Goal: Transaction & Acquisition: Purchase product/service

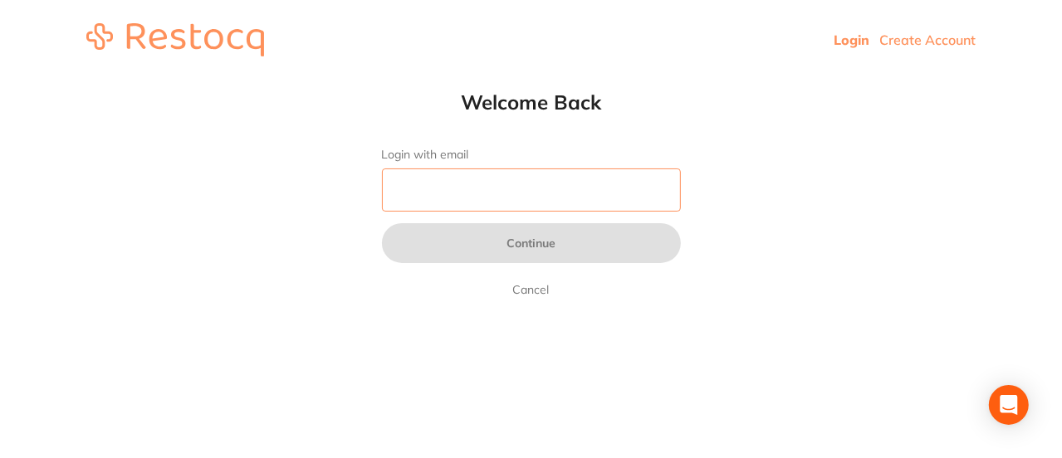
click at [470, 198] on input "Login with email" at bounding box center [531, 190] width 299 height 43
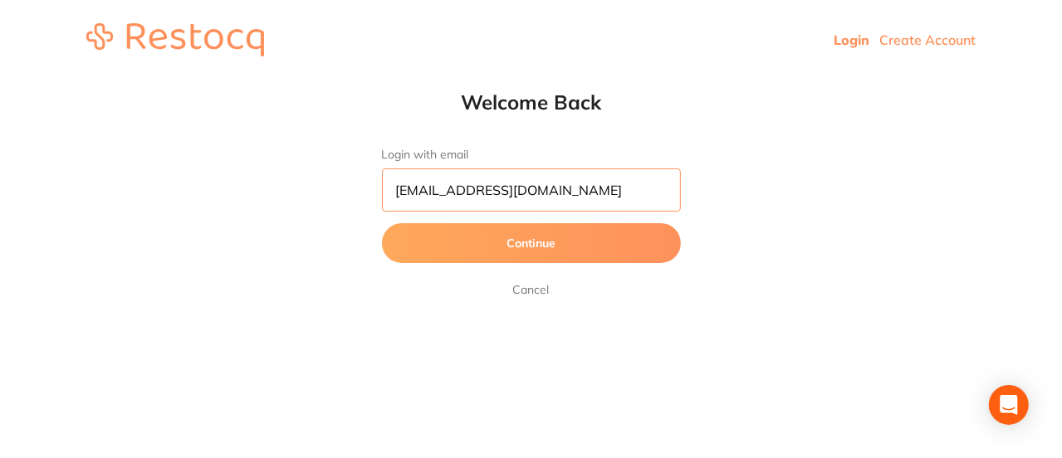
type input "reception@almadental.com.au"
click at [582, 242] on button "Continue" at bounding box center [531, 243] width 299 height 40
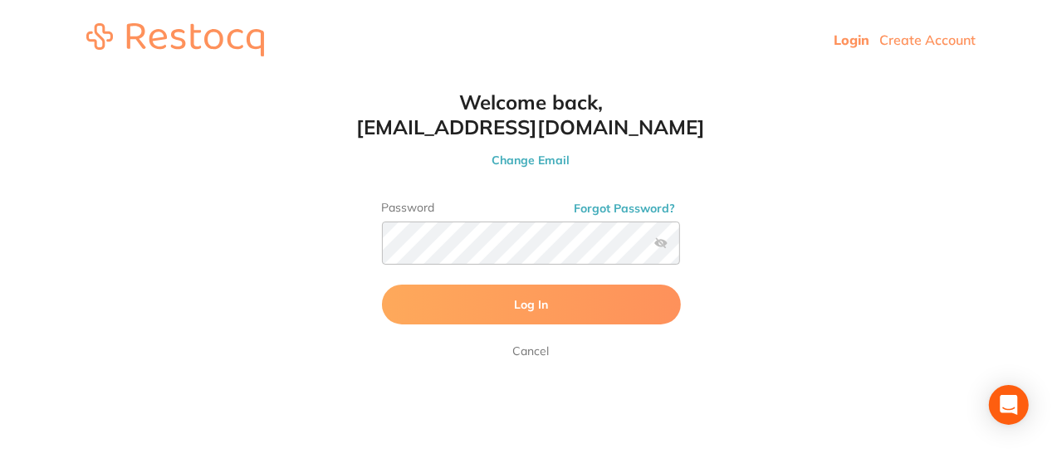
click at [661, 237] on label at bounding box center [660, 243] width 13 height 13
click at [680, 248] on input "checkbox" at bounding box center [680, 248] width 0 height 0
click at [559, 300] on button "Log In" at bounding box center [531, 305] width 299 height 40
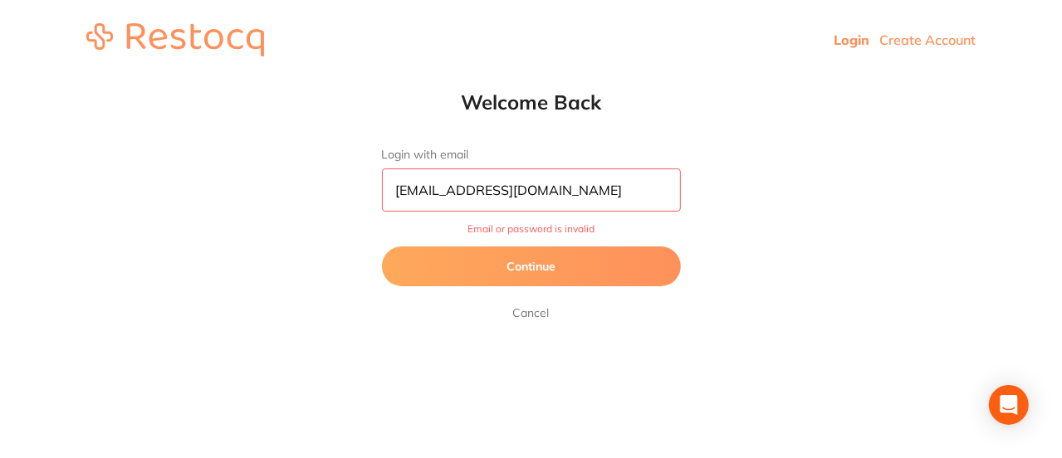
click at [555, 267] on button "Continue" at bounding box center [531, 267] width 299 height 40
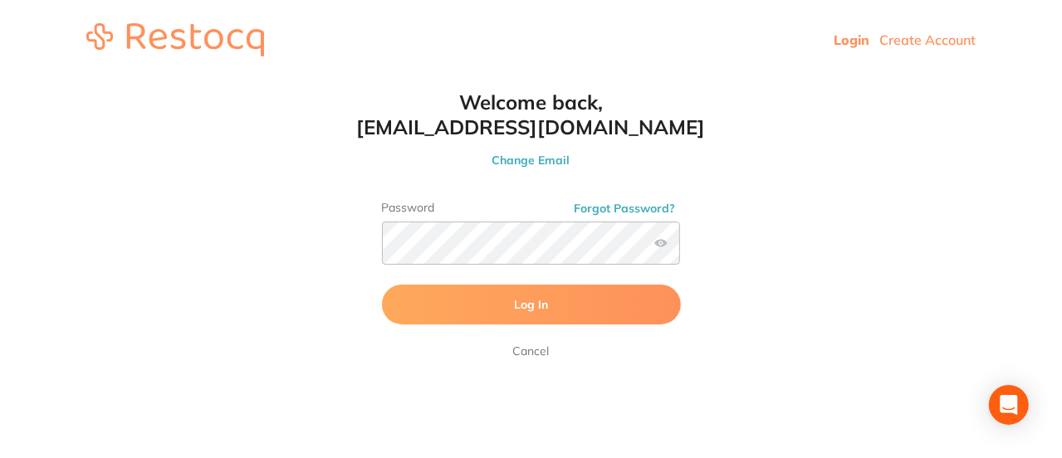
click at [530, 304] on span "Log In" at bounding box center [531, 304] width 34 height 15
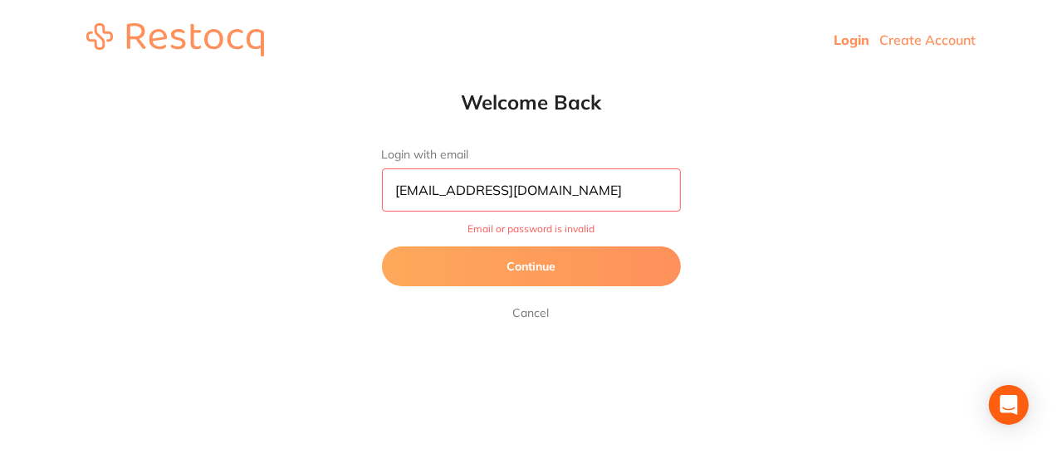
click at [547, 273] on button "Continue" at bounding box center [531, 267] width 299 height 40
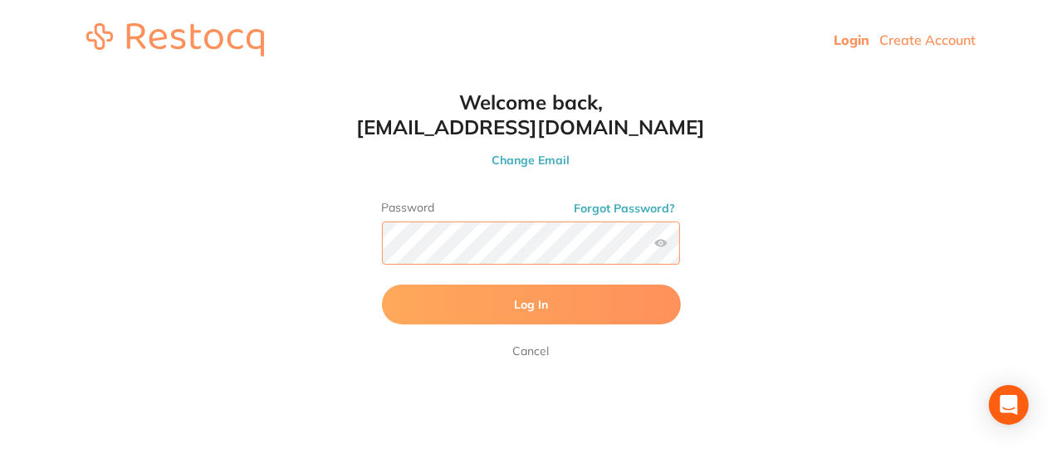
click at [362, 245] on div "Welcome back, reception@almadental.com.au Change Email Password Forgot Password…" at bounding box center [531, 225] width 365 height 271
click at [448, 299] on button "Log In" at bounding box center [531, 305] width 299 height 40
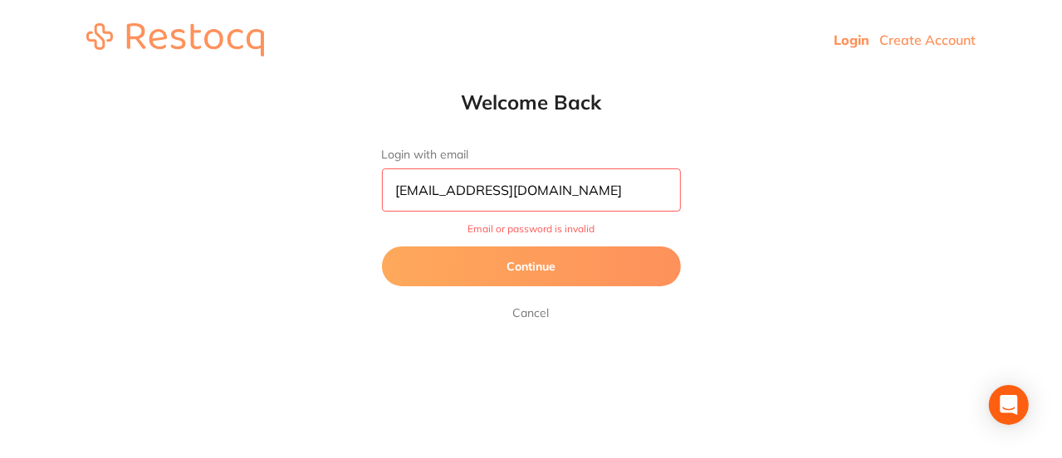
click at [536, 269] on button "Continue" at bounding box center [531, 267] width 299 height 40
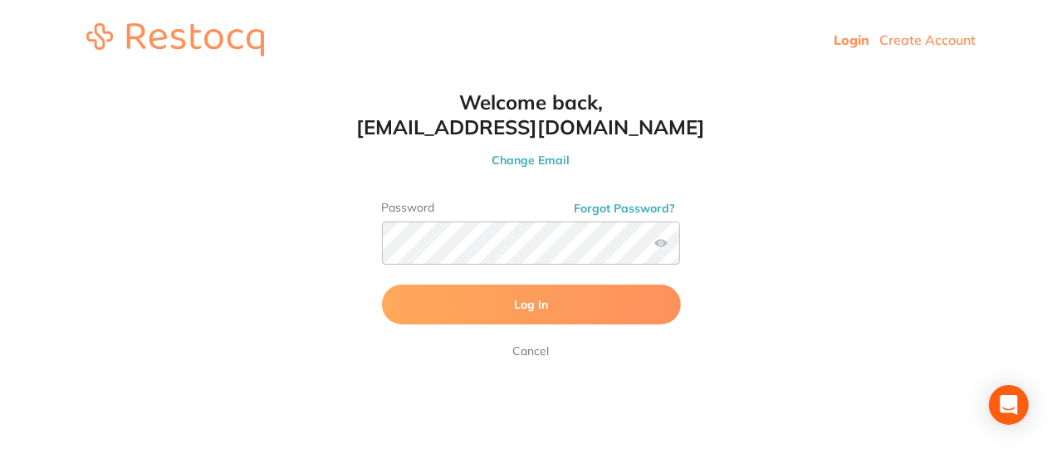
click at [612, 207] on button "Forgot Password?" at bounding box center [624, 208] width 111 height 15
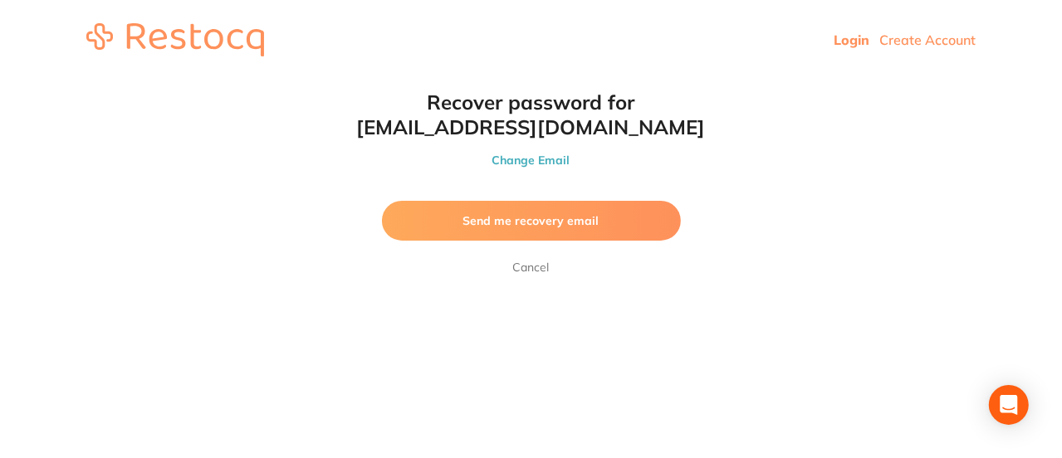
click at [567, 228] on button "Send me recovery email" at bounding box center [531, 221] width 299 height 40
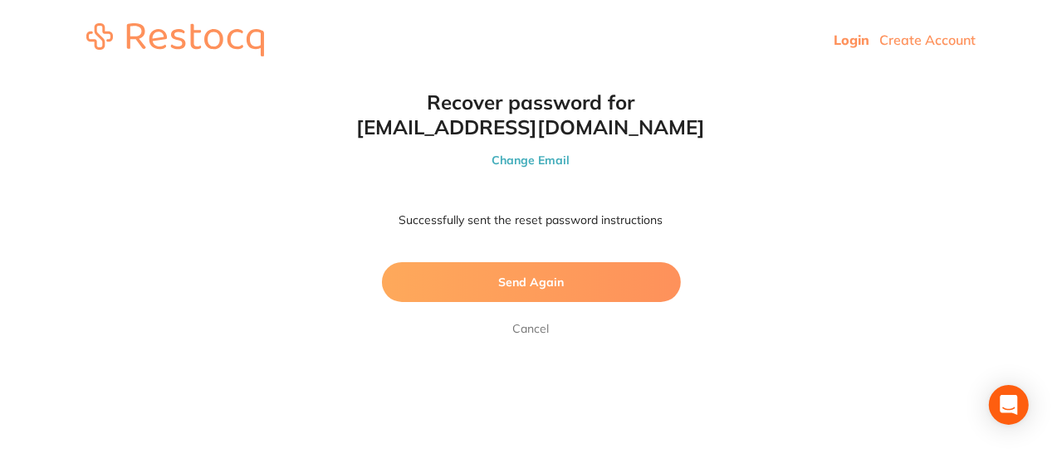
click at [535, 293] on button "Send Again" at bounding box center [531, 282] width 299 height 40
click at [843, 33] on link "Login" at bounding box center [851, 40] width 36 height 17
click at [838, 40] on link "Login" at bounding box center [851, 40] width 36 height 17
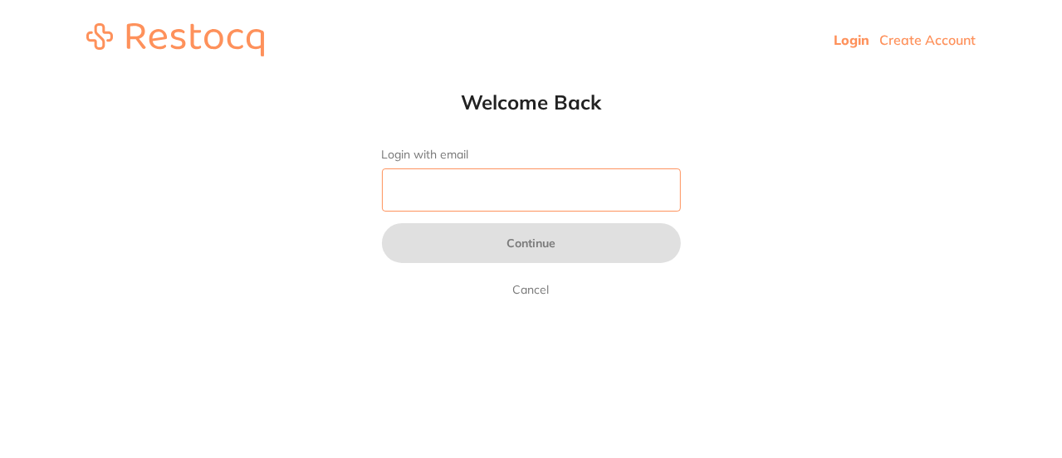
click at [471, 188] on input "Login with email" at bounding box center [531, 190] width 299 height 43
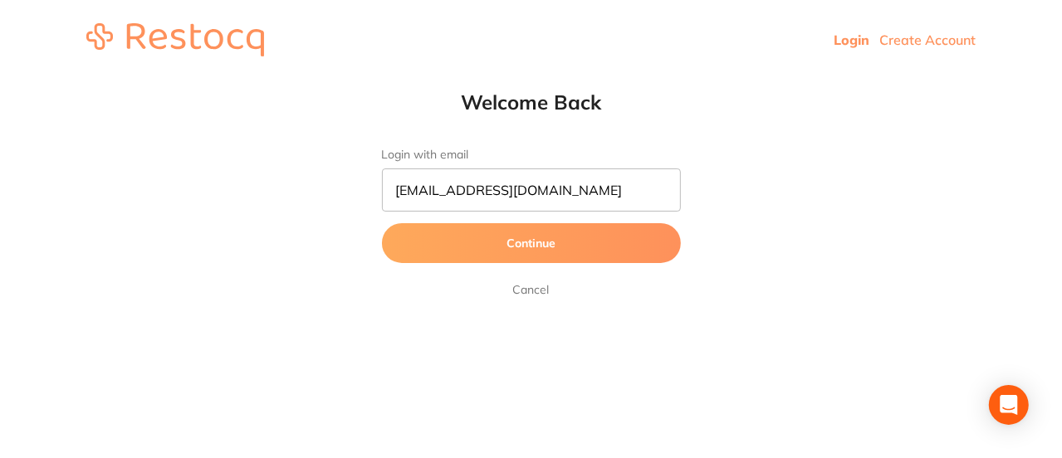
click at [511, 246] on button "Continue" at bounding box center [531, 243] width 299 height 40
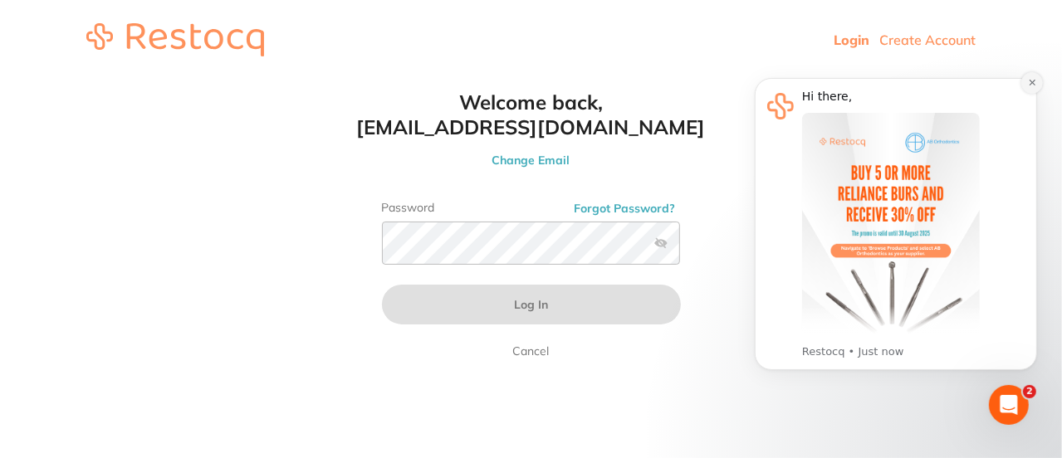
click at [1031, 84] on icon "Dismiss notification" at bounding box center [1031, 81] width 9 height 9
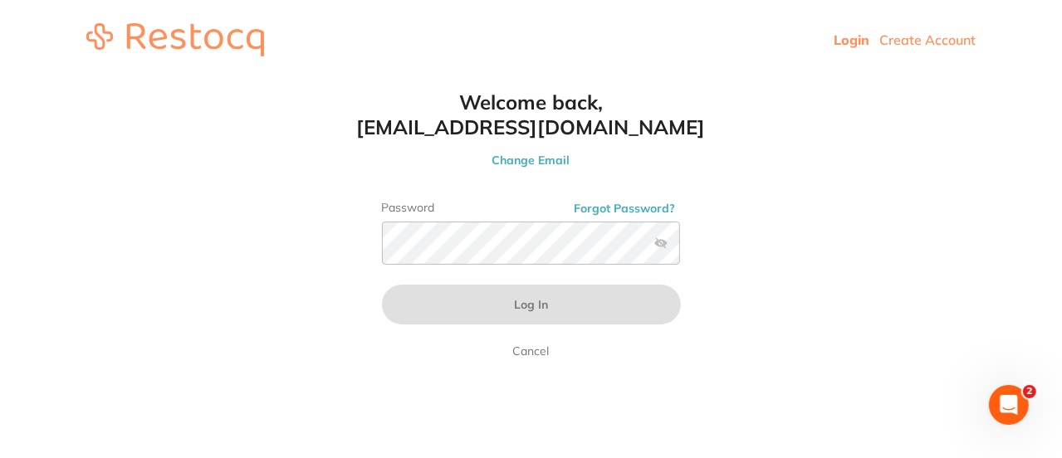
click at [999, 408] on icon "Open Intercom Messenger" at bounding box center [1008, 404] width 27 height 27
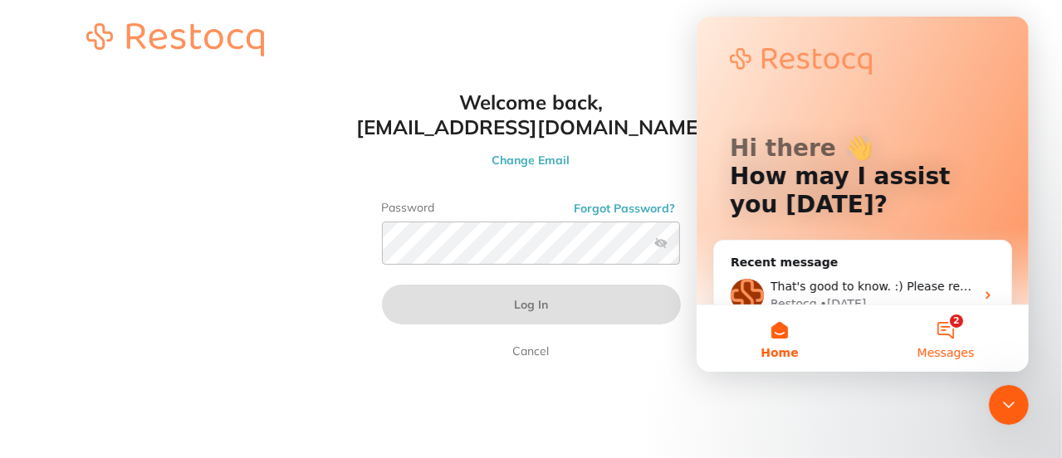
click at [935, 325] on button "2 Messages" at bounding box center [945, 338] width 166 height 66
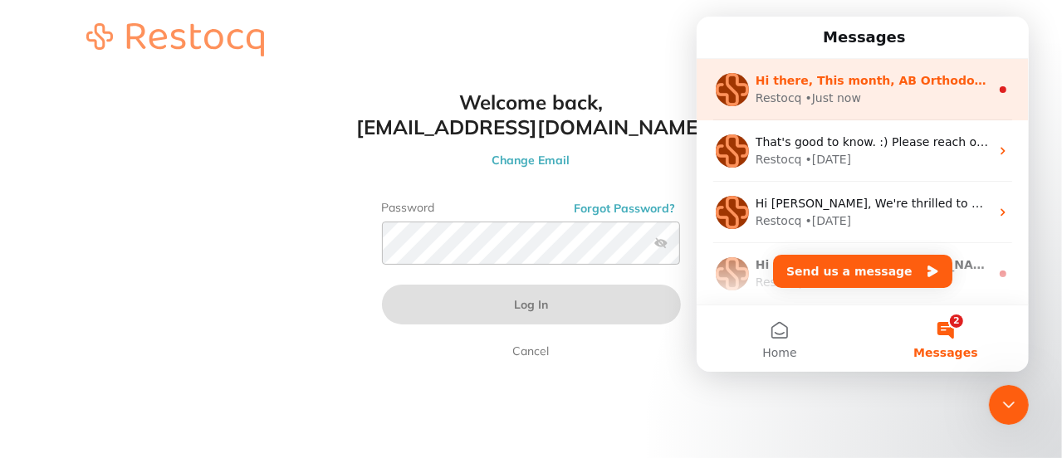
click at [913, 91] on div "Restocq • Just now" at bounding box center [872, 98] width 234 height 17
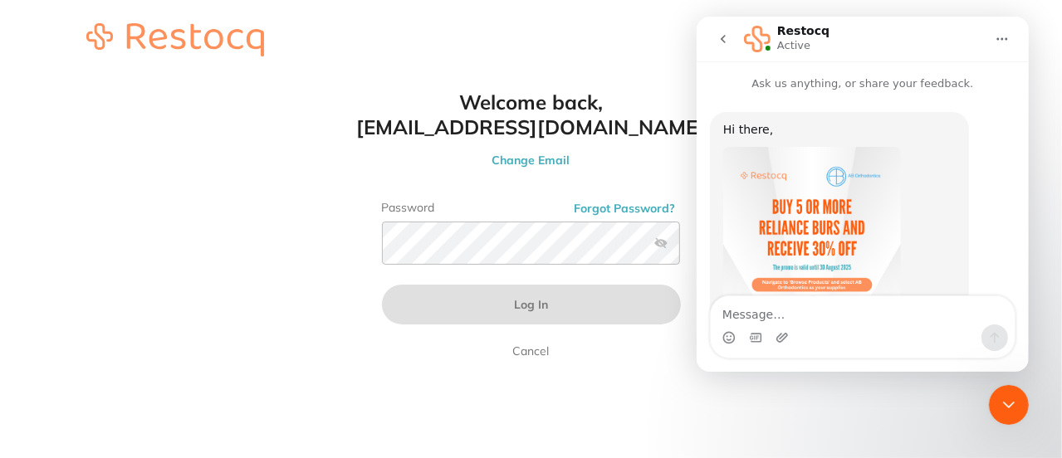
scroll to position [214, 0]
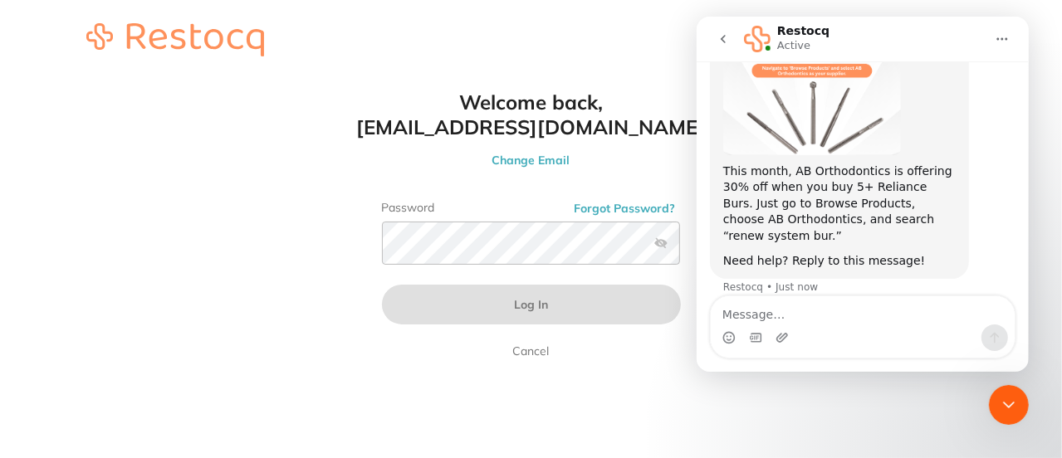
click at [825, 80] on html "Login Create Account Welcome Back Login with email [EMAIL_ADDRESS][DOMAIN_NAME]…" at bounding box center [531, 40] width 1062 height 80
drag, startPoint x: 700, startPoint y: 418, endPoint x: 702, endPoint y: 410, distance: 8.7
click at [700, 80] on html "Login Create Account Welcome Back Login with email [EMAIL_ADDRESS][DOMAIN_NAME]…" at bounding box center [531, 40] width 1062 height 80
click at [727, 42] on icon "go back" at bounding box center [722, 38] width 13 height 13
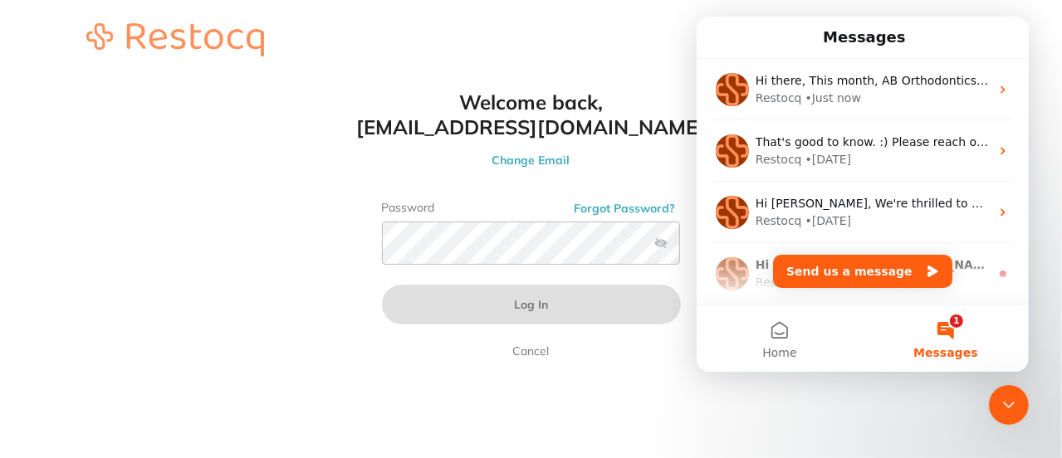
click at [774, 80] on html "Login Create Account Welcome Back Login with email [EMAIL_ADDRESS][DOMAIN_NAME]…" at bounding box center [531, 40] width 1062 height 80
click at [763, 357] on span "Home" at bounding box center [778, 353] width 34 height 12
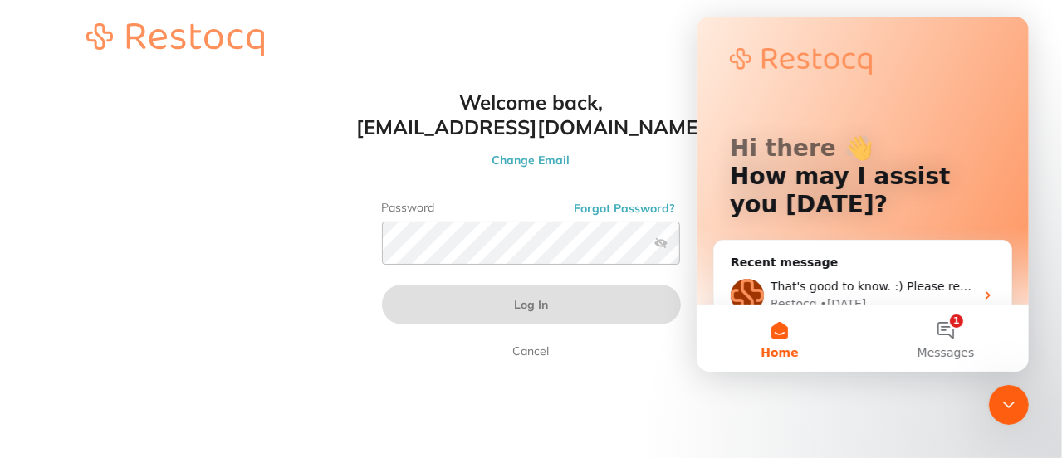
click at [696, 80] on html "Login Create Account Welcome Back Login with email [EMAIL_ADDRESS][DOMAIN_NAME]…" at bounding box center [531, 40] width 1062 height 80
click at [1016, 419] on div "Close Intercom Messenger" at bounding box center [1008, 404] width 40 height 40
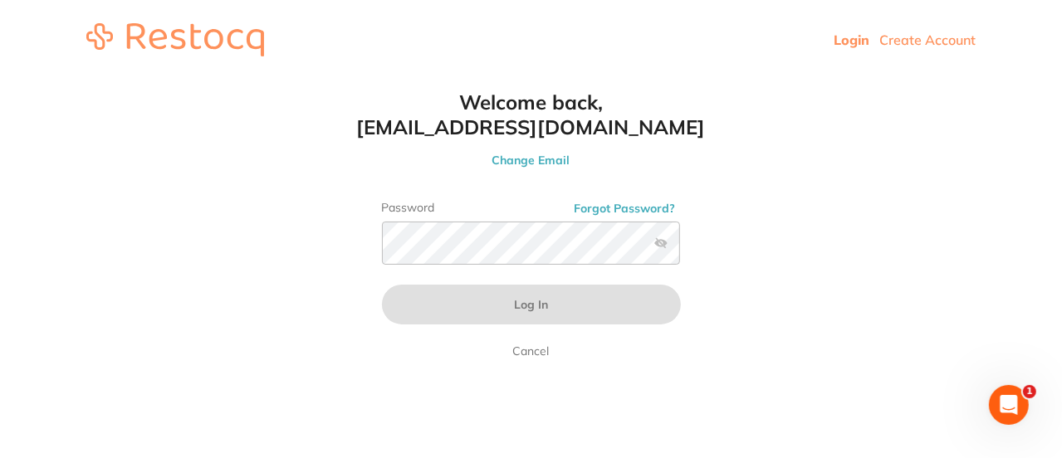
click at [525, 160] on button "Change Email" at bounding box center [531, 160] width 365 height 15
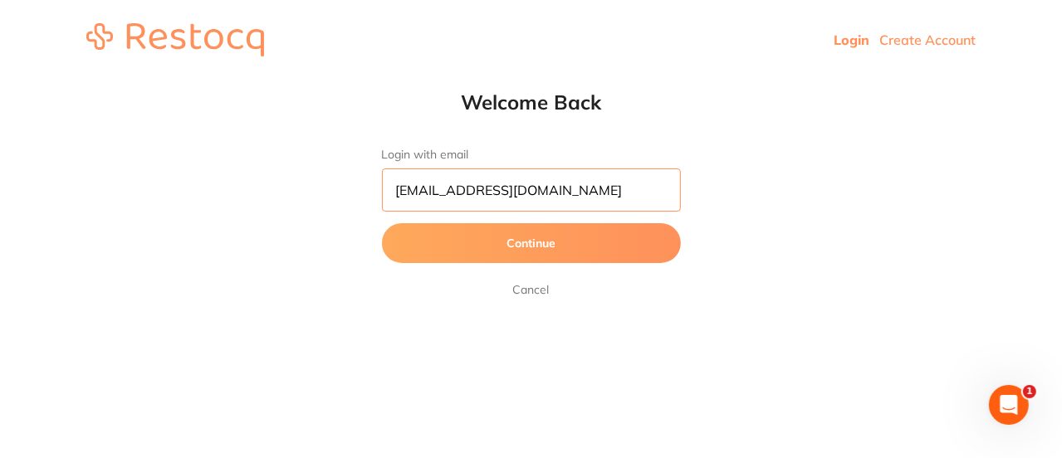
drag, startPoint x: 603, startPoint y: 200, endPoint x: 385, endPoint y: 227, distance: 219.1
click at [386, 227] on form "Login with email [EMAIL_ADDRESS][DOMAIN_NAME] Continue Cancel" at bounding box center [531, 224] width 299 height 152
type input "[EMAIL_ADDRESS][PERSON_NAME][DOMAIN_NAME]"
click at [506, 255] on button "Continue" at bounding box center [531, 243] width 299 height 40
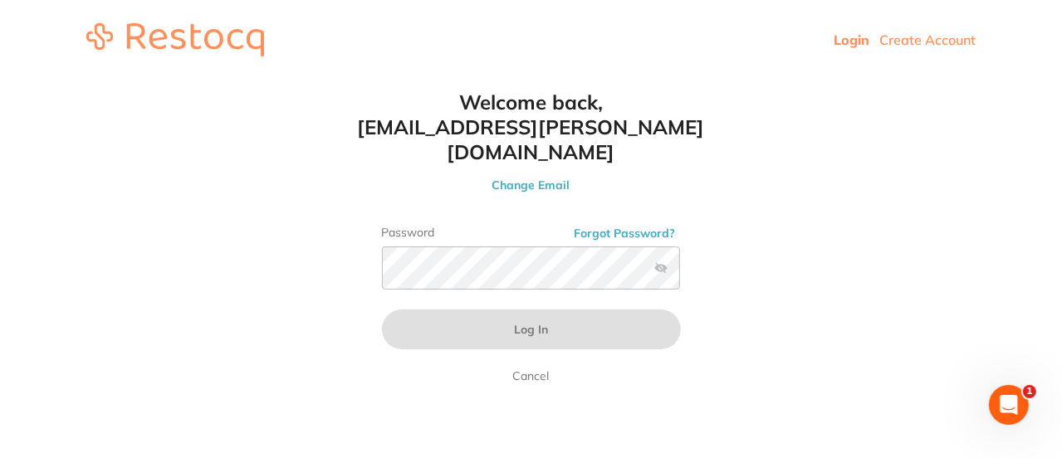
click at [627, 226] on button "Forgot Password?" at bounding box center [624, 233] width 111 height 15
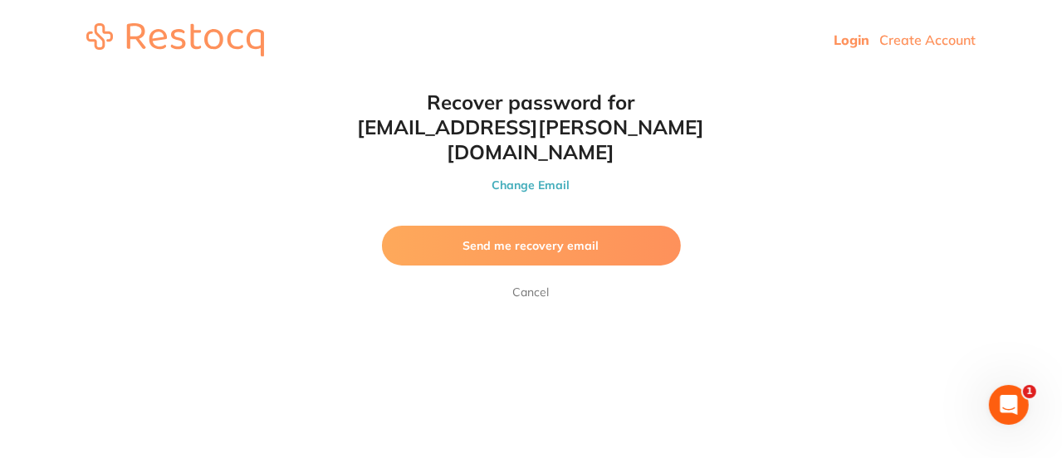
click at [595, 238] on span "Send me recovery email" at bounding box center [531, 245] width 136 height 15
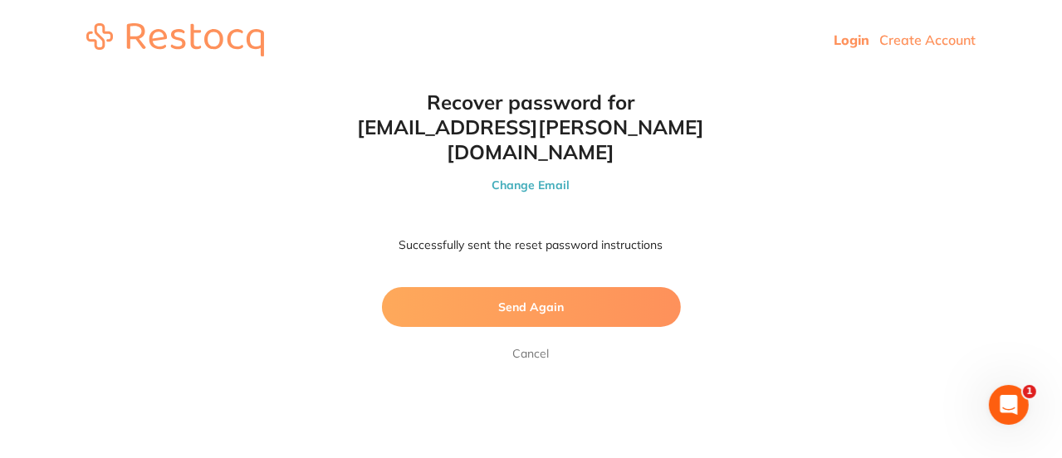
click at [859, 39] on link "Login" at bounding box center [851, 40] width 36 height 17
click at [842, 38] on link "Login" at bounding box center [851, 40] width 36 height 17
click at [540, 344] on link "Cancel" at bounding box center [531, 354] width 43 height 20
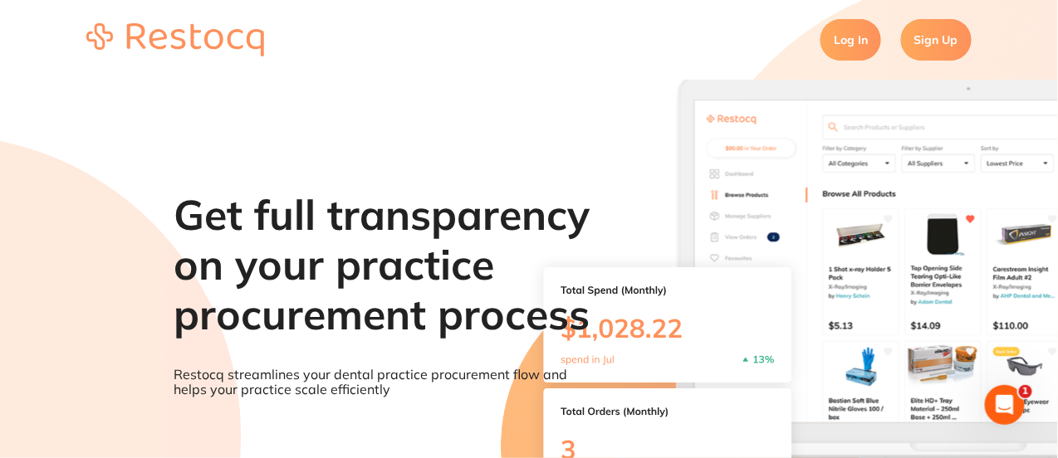
click at [843, 45] on link "Log In" at bounding box center [850, 40] width 61 height 42
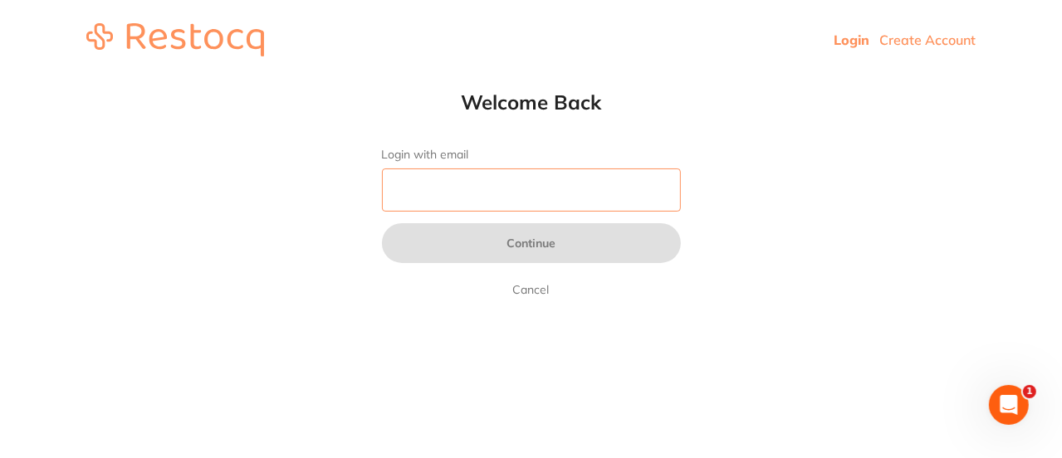
click at [564, 188] on input "Login with email" at bounding box center [531, 190] width 299 height 43
type input "[EMAIL_ADDRESS][PERSON_NAME][DOMAIN_NAME]"
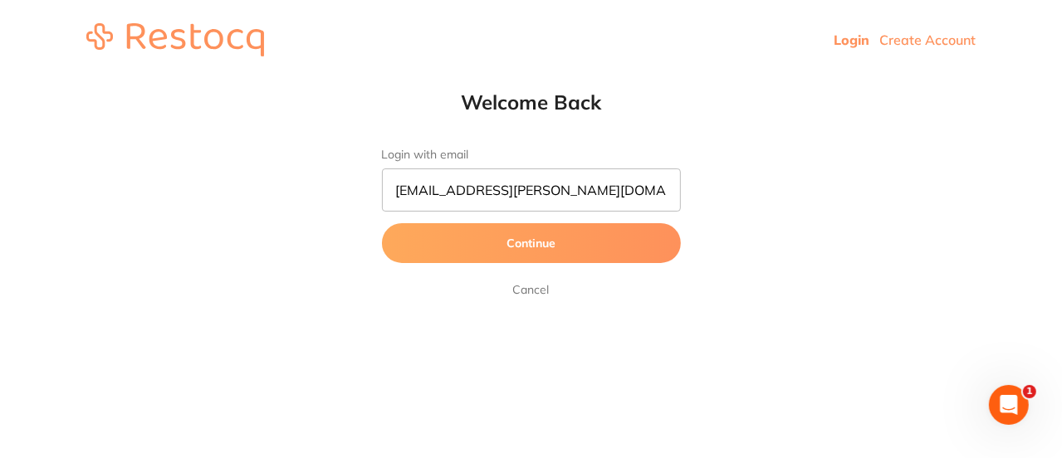
click at [532, 250] on button "Continue" at bounding box center [531, 243] width 299 height 40
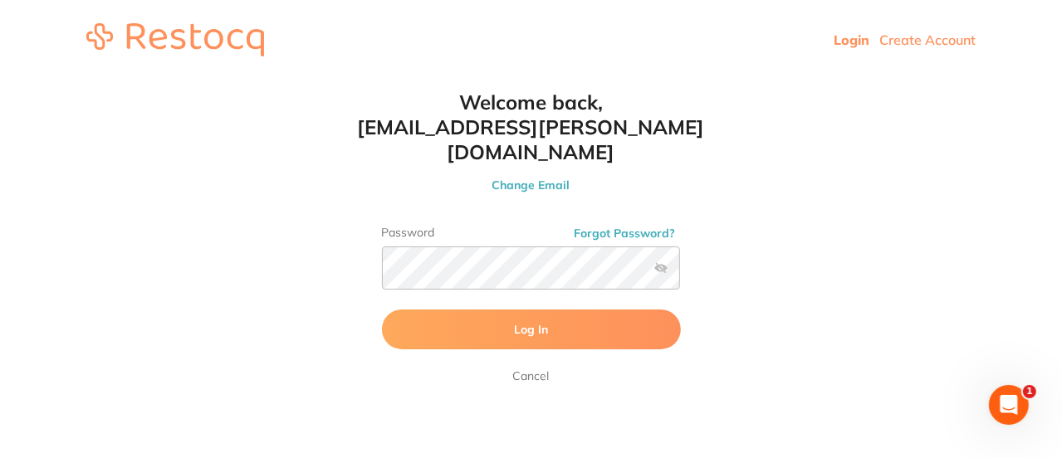
click at [660, 261] on label at bounding box center [660, 267] width 13 height 13
click at [680, 273] on input "checkbox" at bounding box center [680, 273] width 0 height 0
click at [570, 310] on button "Log In" at bounding box center [531, 330] width 299 height 40
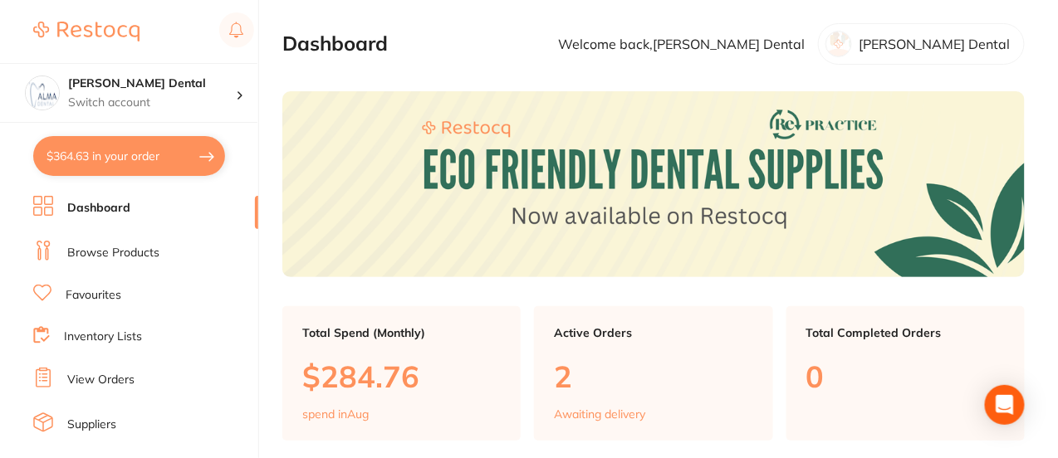
click at [122, 252] on link "Browse Products" at bounding box center [113, 253] width 92 height 17
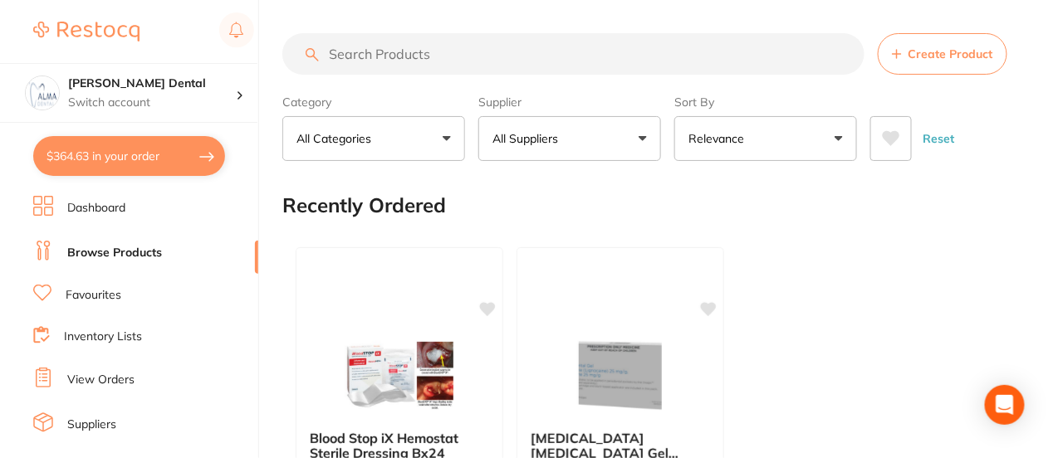
click at [154, 159] on button "$364.63 in your order" at bounding box center [129, 156] width 192 height 40
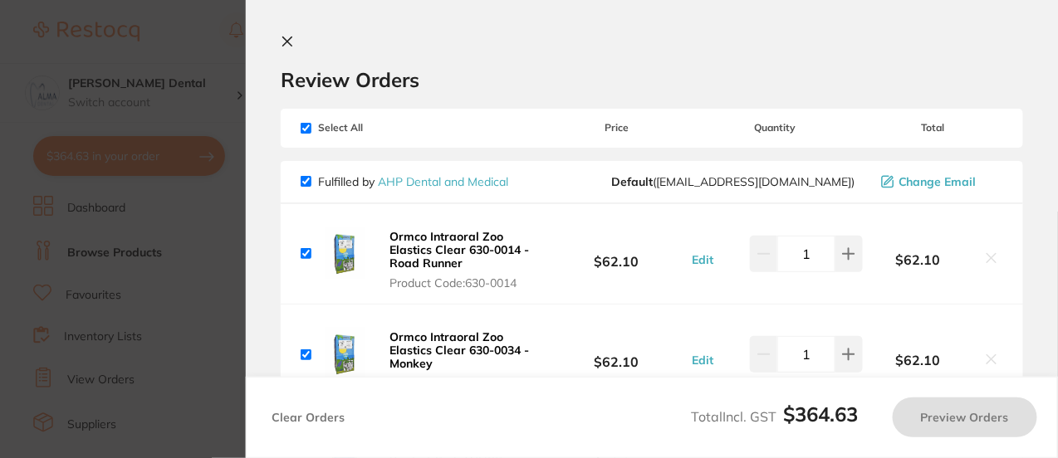
checkbox input "true"
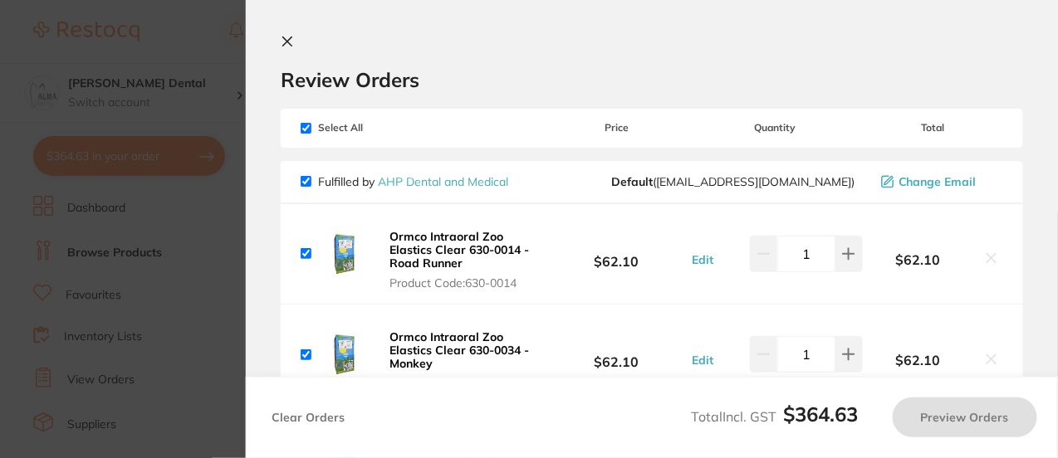
checkbox input "true"
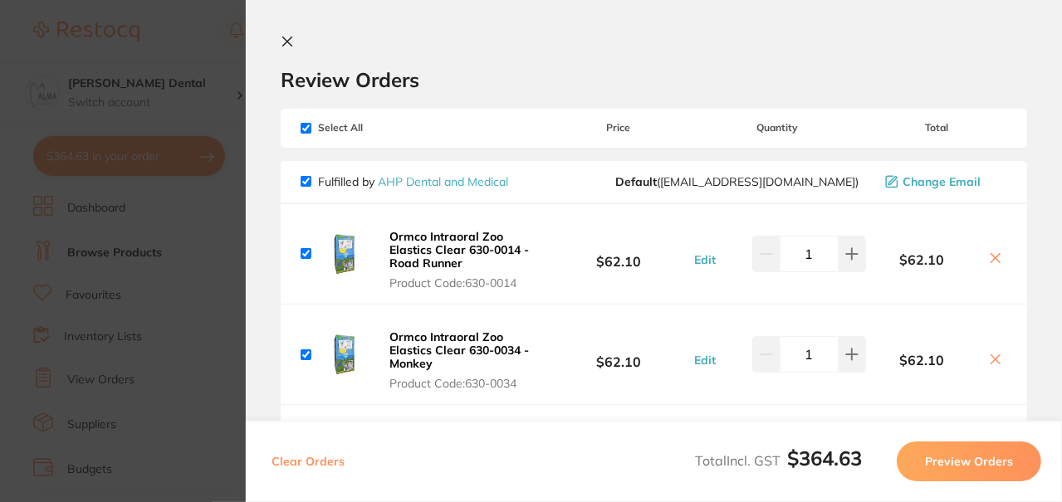
click at [193, 308] on section "Update RRP Set your pre negotiated price for this item. Item Agreed RRP (excl. …" at bounding box center [531, 251] width 1062 height 502
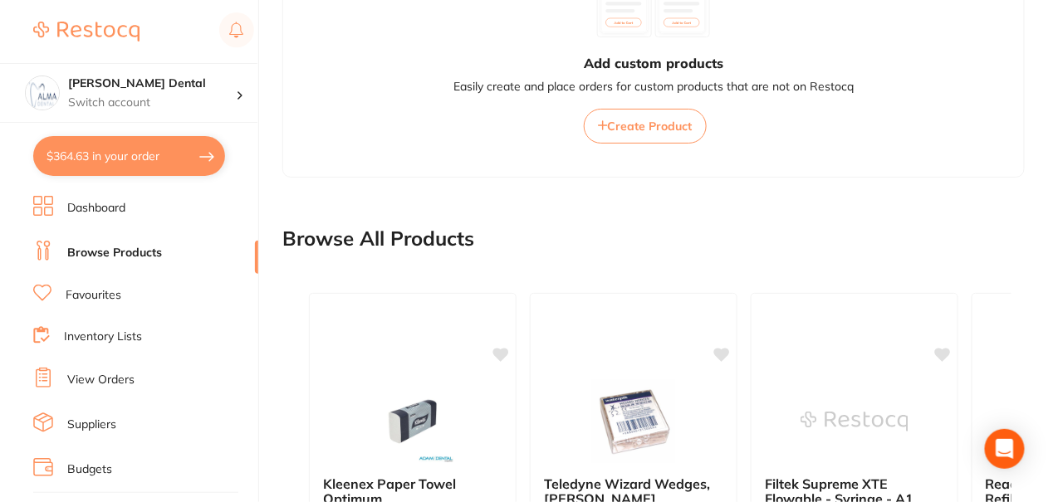
scroll to position [842, 0]
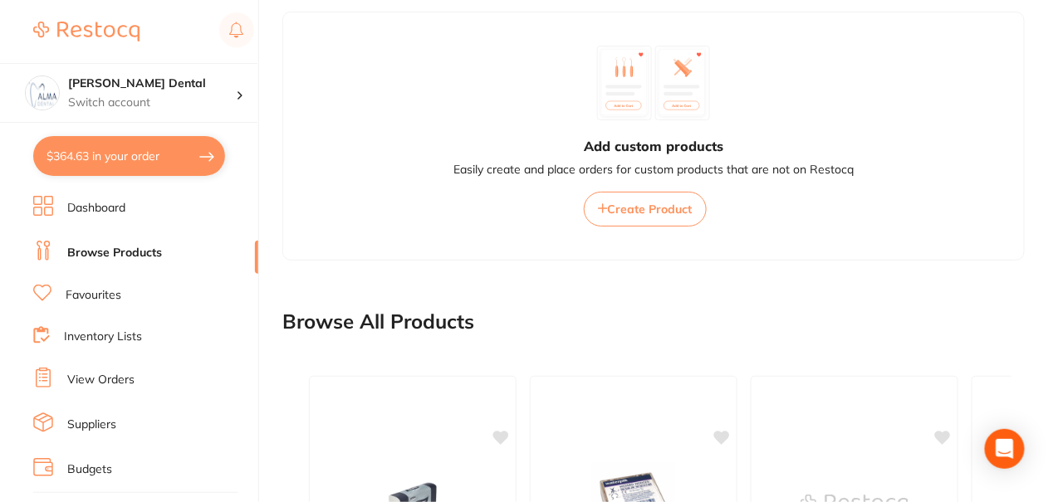
click at [107, 252] on link "Browse Products" at bounding box center [114, 253] width 95 height 17
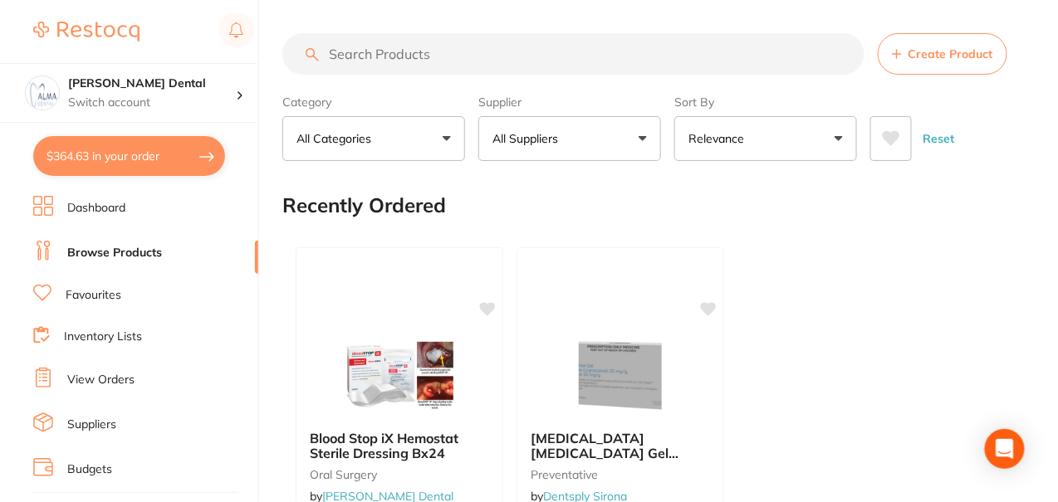
click at [472, 64] on input "search" at bounding box center [573, 54] width 582 height 42
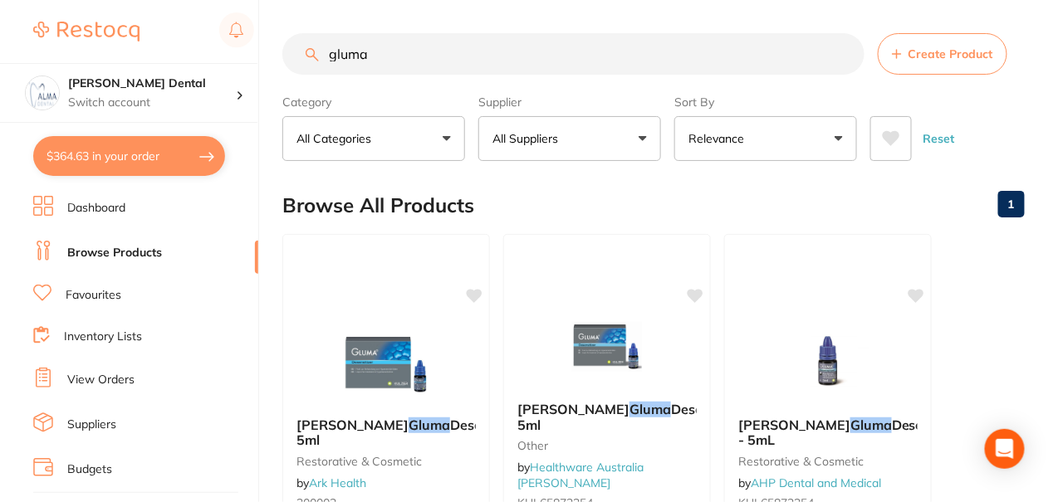
click at [125, 164] on button "$364.63 in your order" at bounding box center [129, 156] width 192 height 40
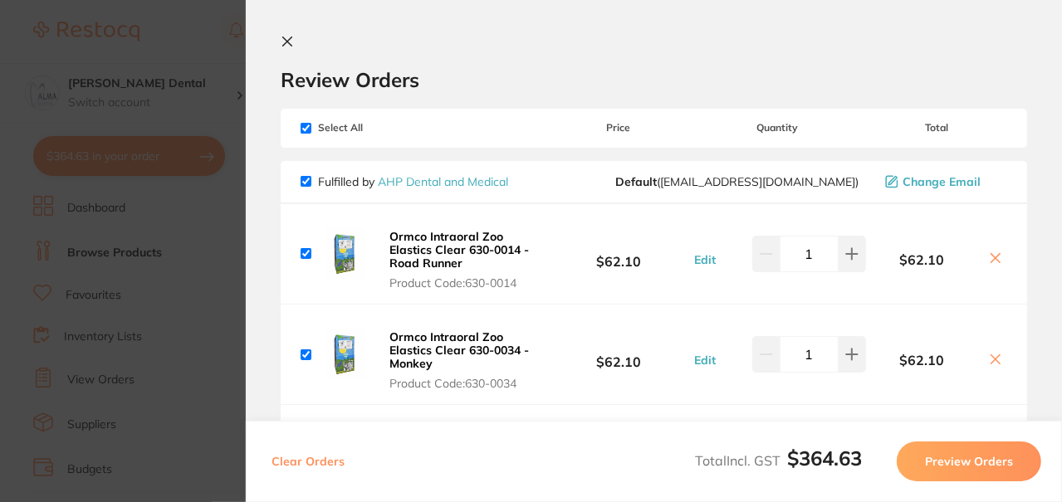
click at [107, 163] on section "Update RRP Set your pre negotiated price for this item. Item Agreed RRP (excl. …" at bounding box center [531, 251] width 1062 height 502
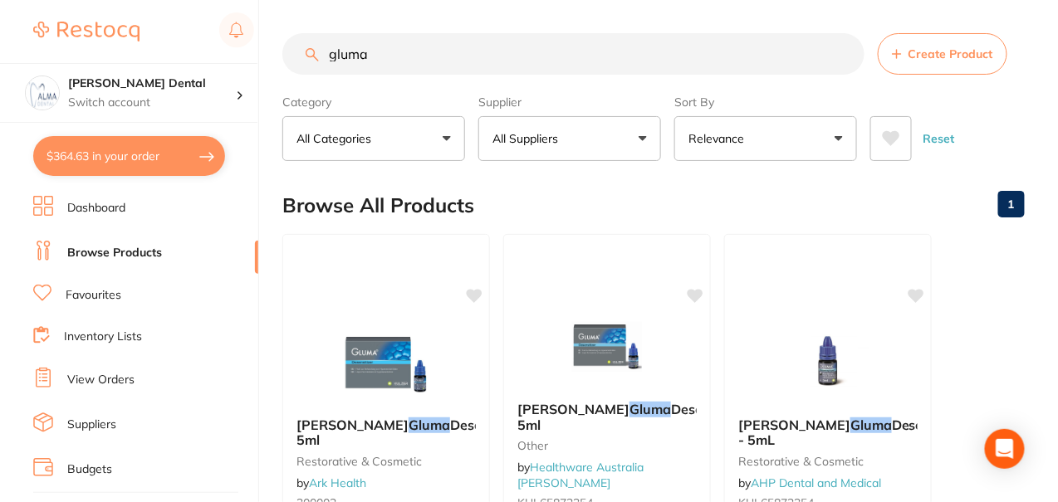
drag, startPoint x: 394, startPoint y: 60, endPoint x: 308, endPoint y: 60, distance: 86.3
click at [308, 60] on div "gluma Create Product" at bounding box center [653, 54] width 742 height 42
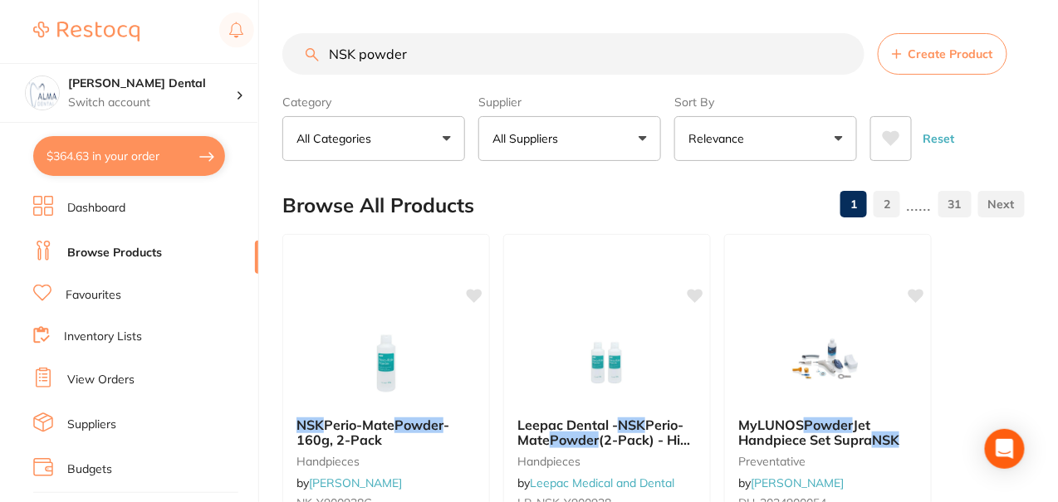
drag, startPoint x: 432, startPoint y: 51, endPoint x: 365, endPoint y: 58, distance: 66.7
click at [365, 58] on input "NSK powder" at bounding box center [573, 54] width 582 height 42
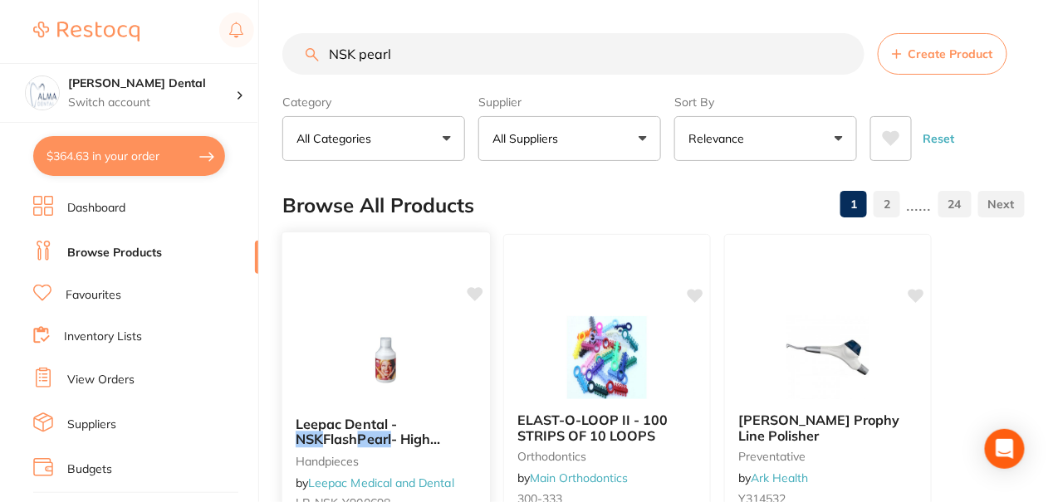
scroll to position [165, 0]
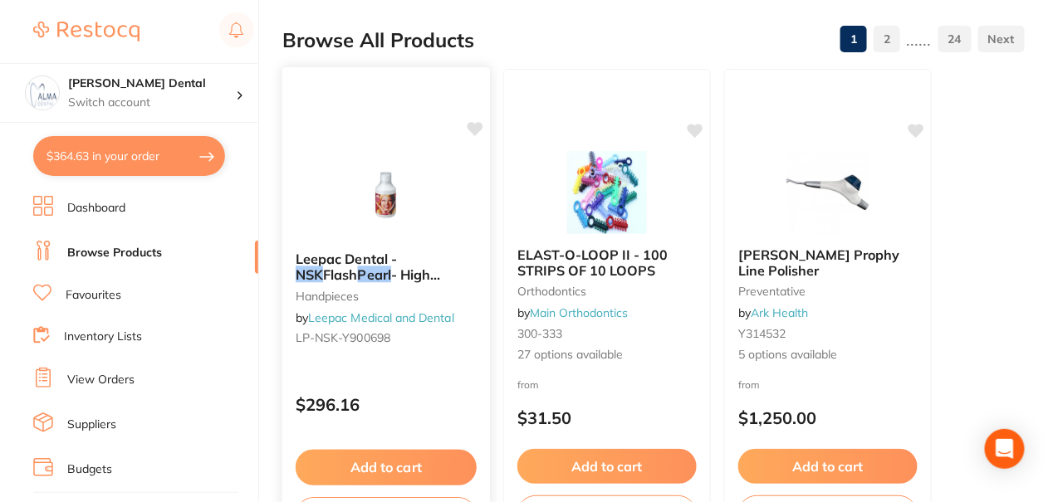
type input "NSK pearl"
click at [435, 266] on span "- High Quality Dental Product" at bounding box center [369, 282] width 147 height 32
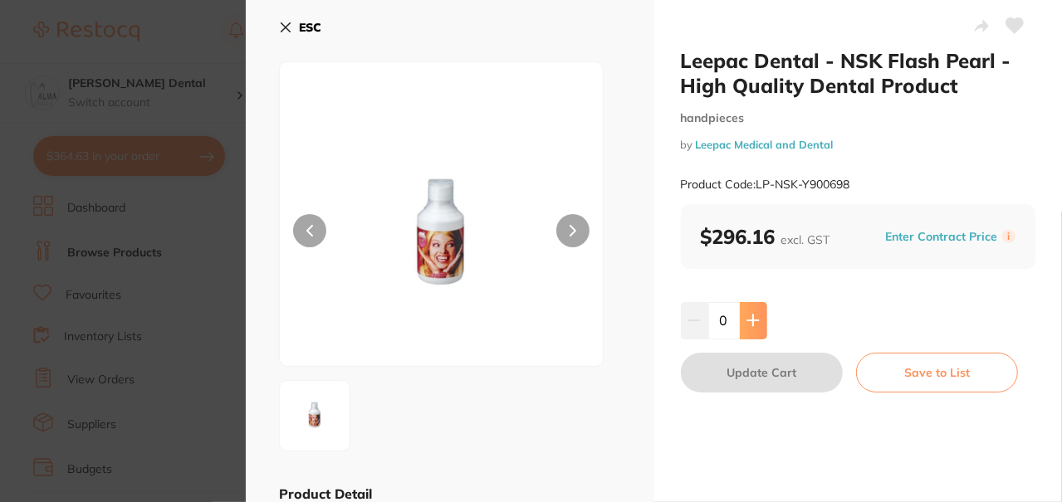
click at [750, 321] on icon at bounding box center [752, 320] width 11 height 11
type input "1"
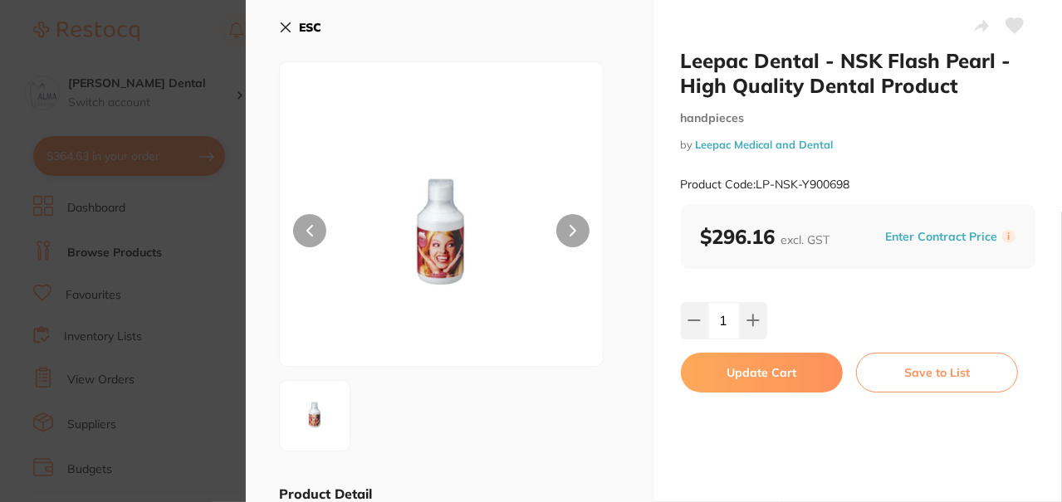
click at [281, 24] on icon at bounding box center [285, 27] width 13 height 13
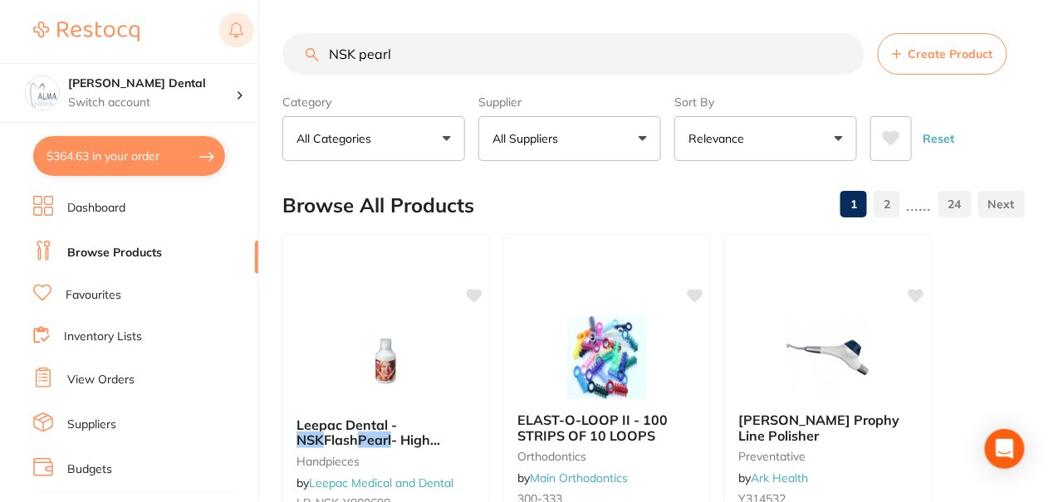
drag, startPoint x: 476, startPoint y: 68, endPoint x: 244, endPoint y: 49, distance: 232.4
click at [244, 49] on div "$364.63 [PERSON_NAME] Dental Switch account [PERSON_NAME] Dental $364.63 in you…" at bounding box center [529, 251] width 1058 height 502
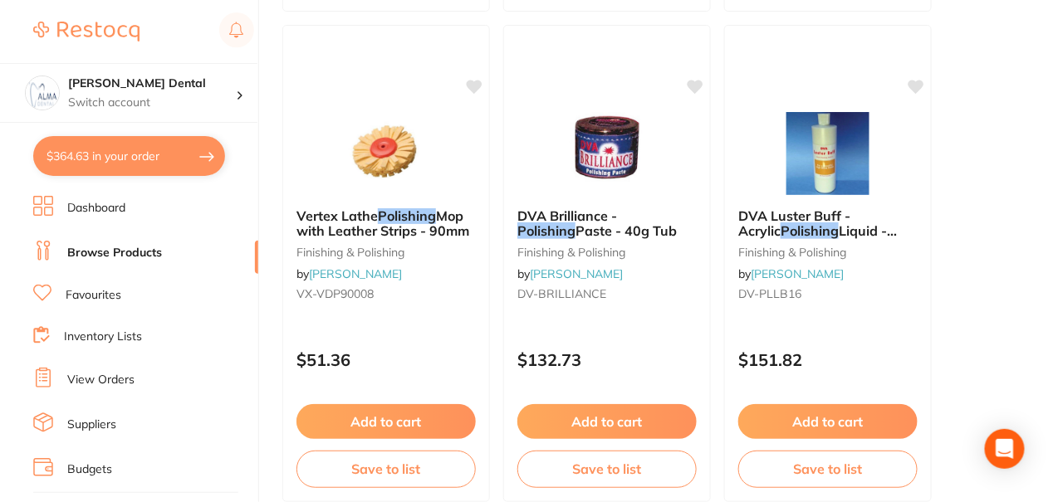
scroll to position [8635, 0]
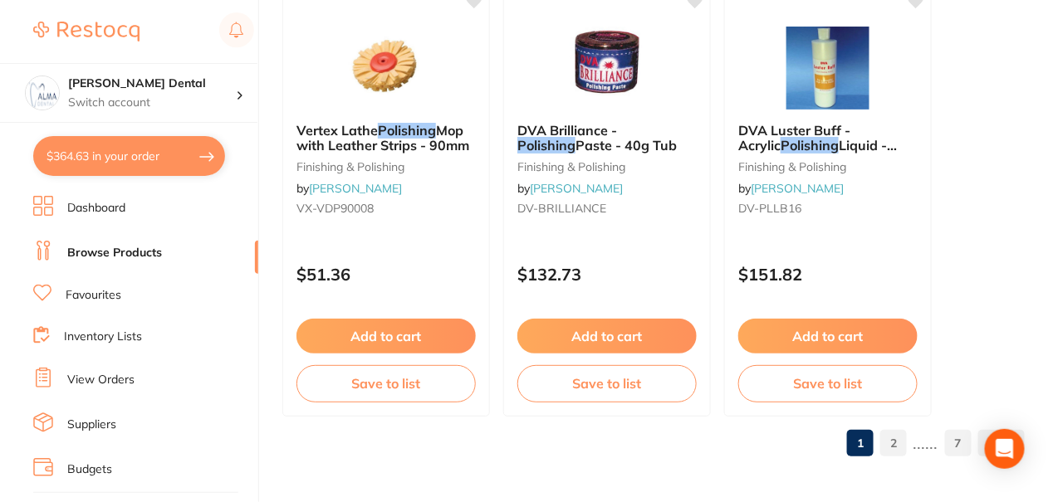
click at [888, 440] on link "2" at bounding box center [893, 443] width 27 height 33
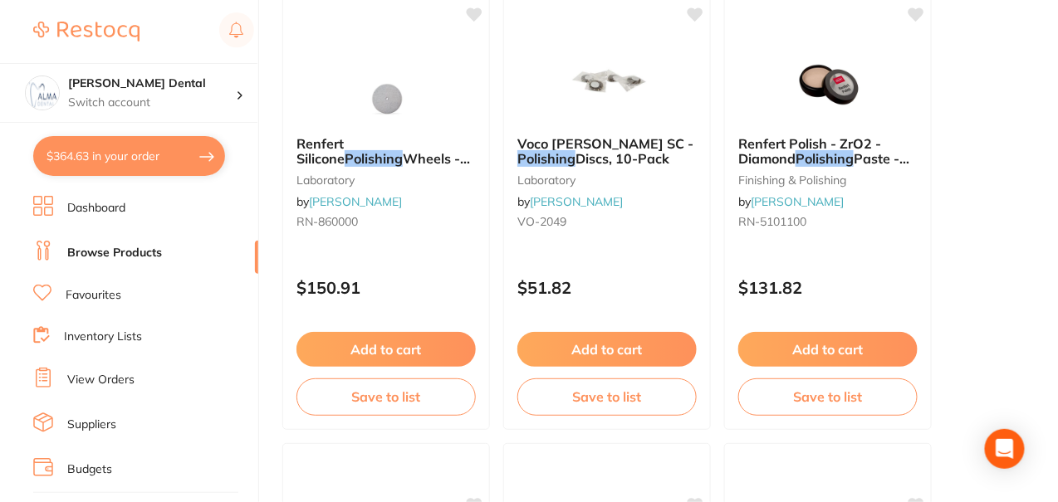
scroll to position [0, 0]
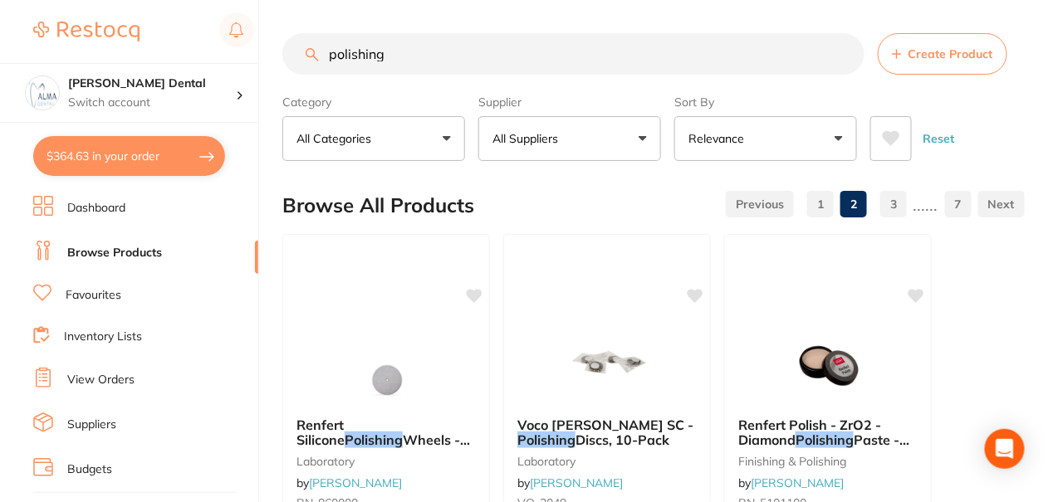
click at [439, 52] on input "polishing" at bounding box center [573, 54] width 582 height 42
drag, startPoint x: 439, startPoint y: 52, endPoint x: 283, endPoint y: 47, distance: 156.1
click at [283, 47] on input "polishing" at bounding box center [573, 54] width 582 height 42
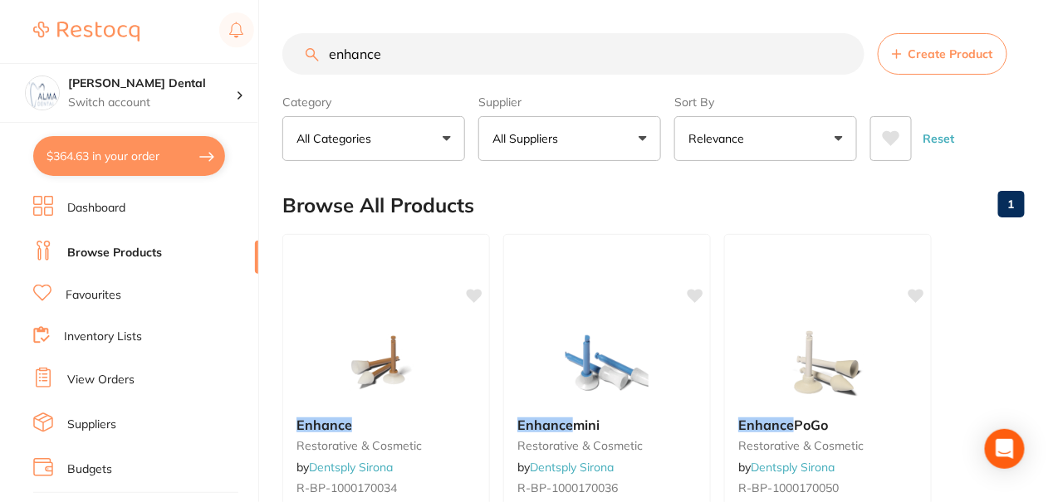
drag, startPoint x: 425, startPoint y: 50, endPoint x: 287, endPoint y: 49, distance: 137.8
click at [287, 49] on input "enhance" at bounding box center [573, 54] width 582 height 42
type input "bond"
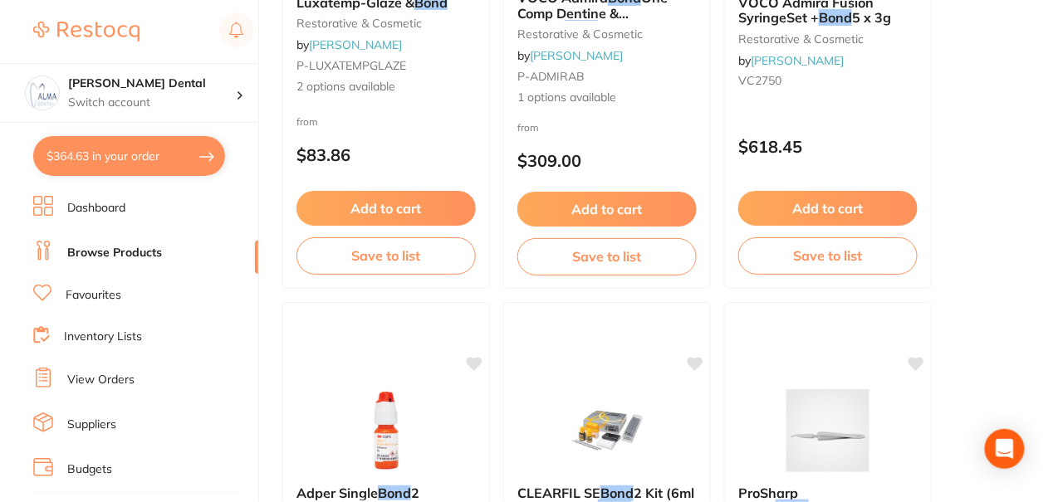
scroll to position [1161, 0]
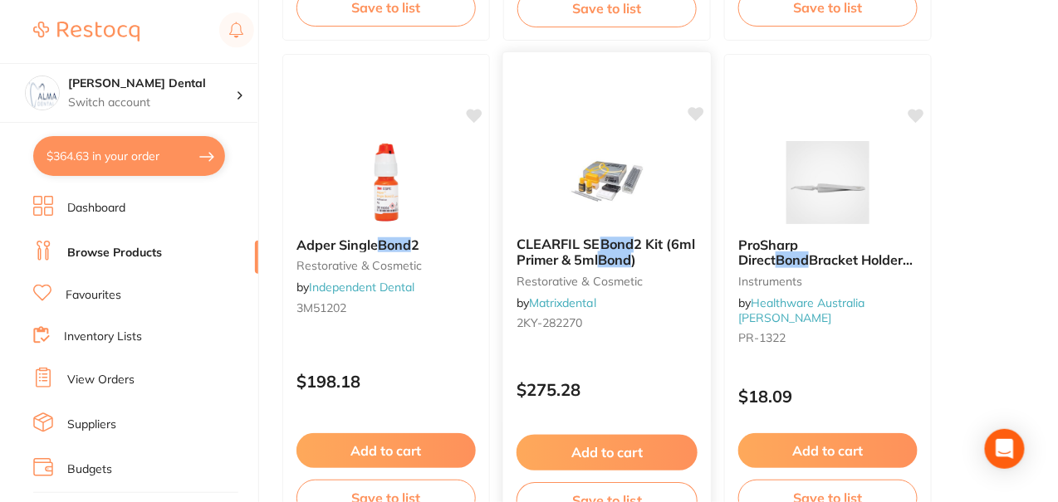
click at [584, 248] on span "2 Kit (6ml Primer & 5ml" at bounding box center [605, 252] width 178 height 32
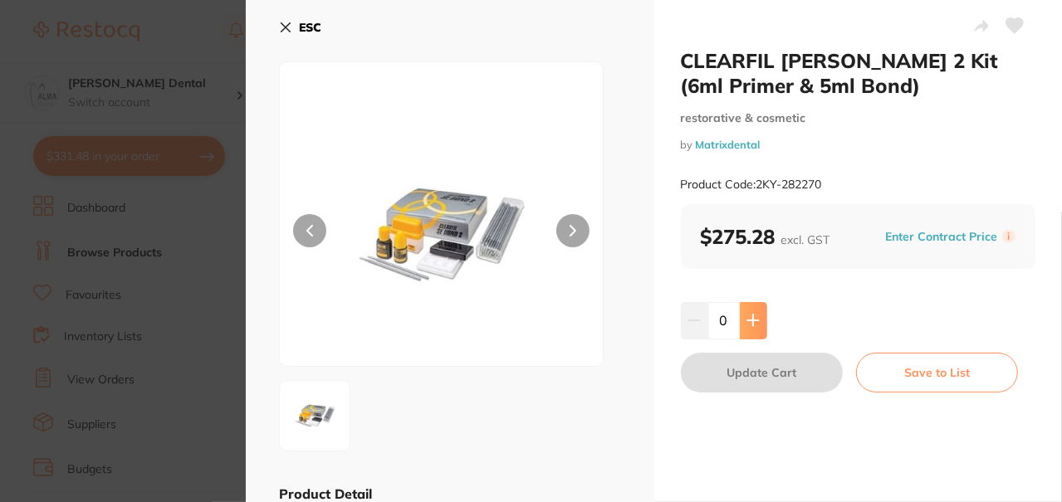
click at [755, 321] on icon at bounding box center [752, 320] width 13 height 13
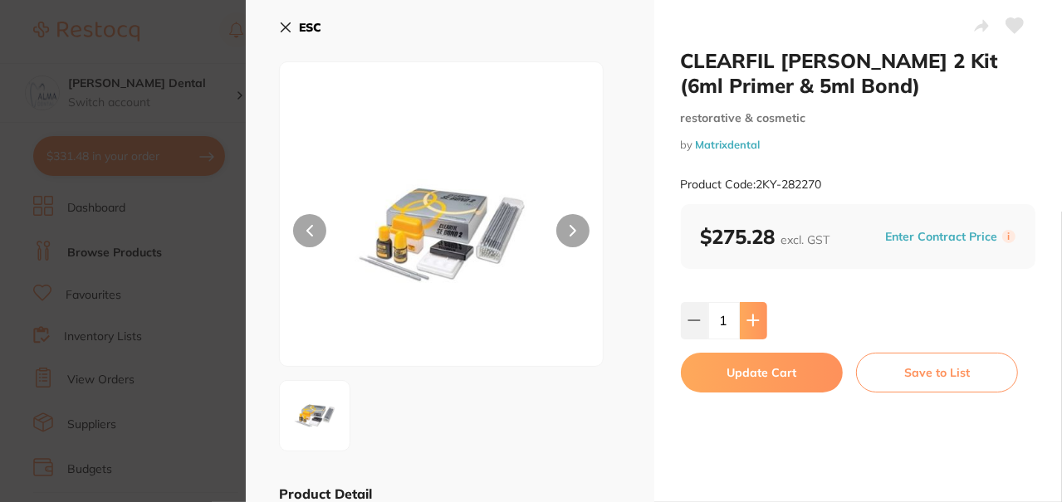
click at [755, 321] on icon at bounding box center [752, 320] width 13 height 13
type input "2"
click at [767, 376] on button "Update Cart" at bounding box center [762, 373] width 162 height 40
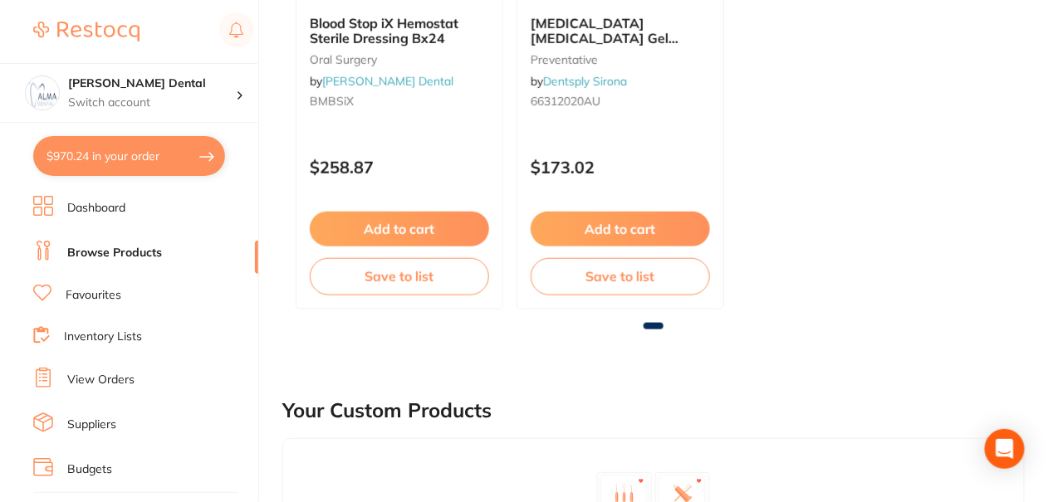
scroll to position [331, 0]
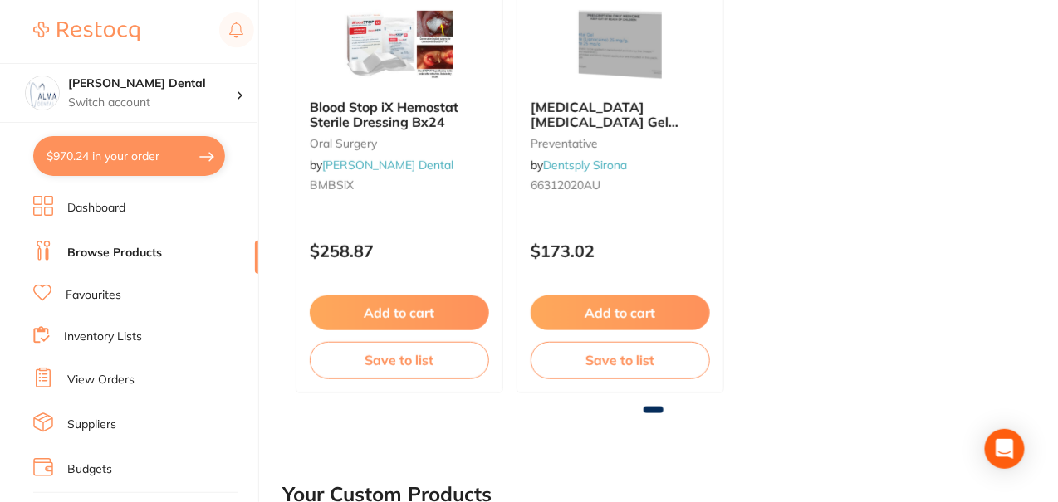
click at [182, 154] on button "$970.24 in your order" at bounding box center [129, 156] width 192 height 40
checkbox input "true"
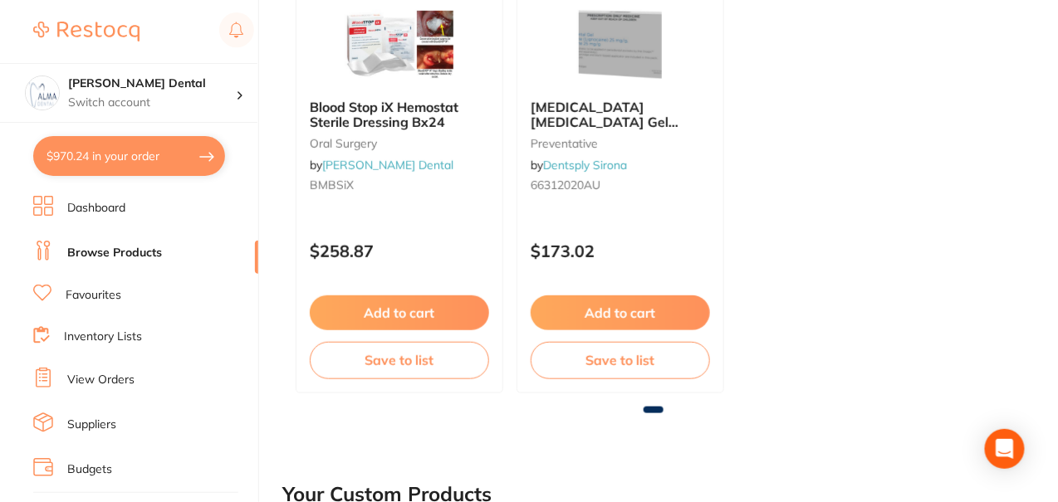
checkbox input "true"
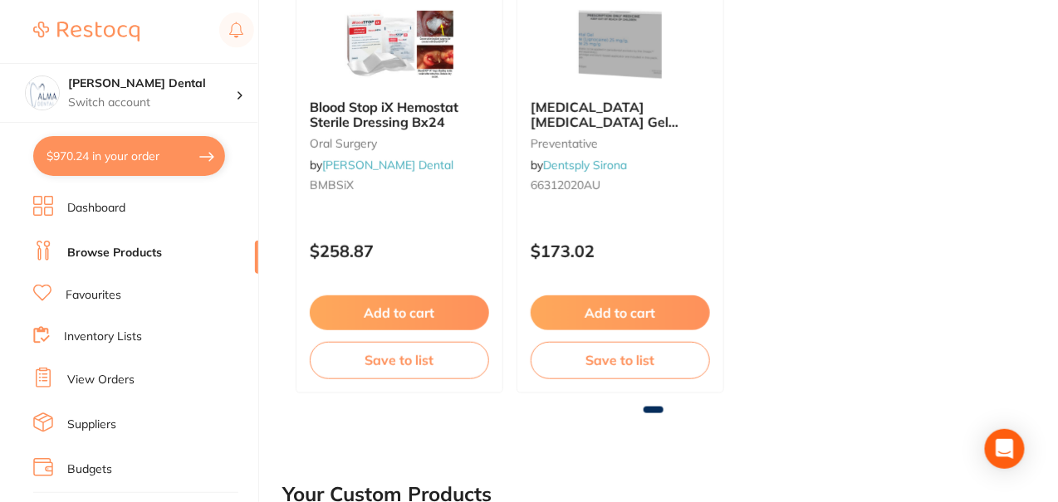
checkbox input "true"
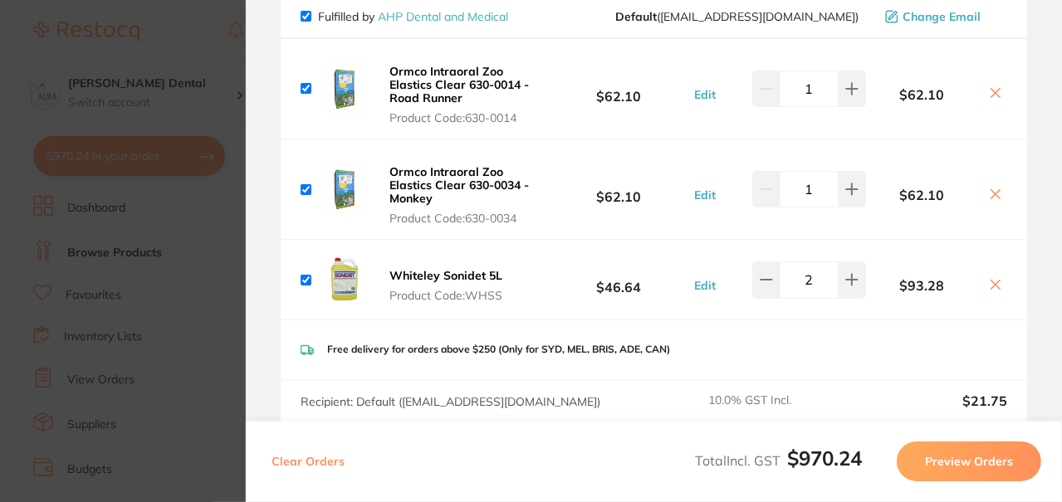
scroll to position [332, 0]
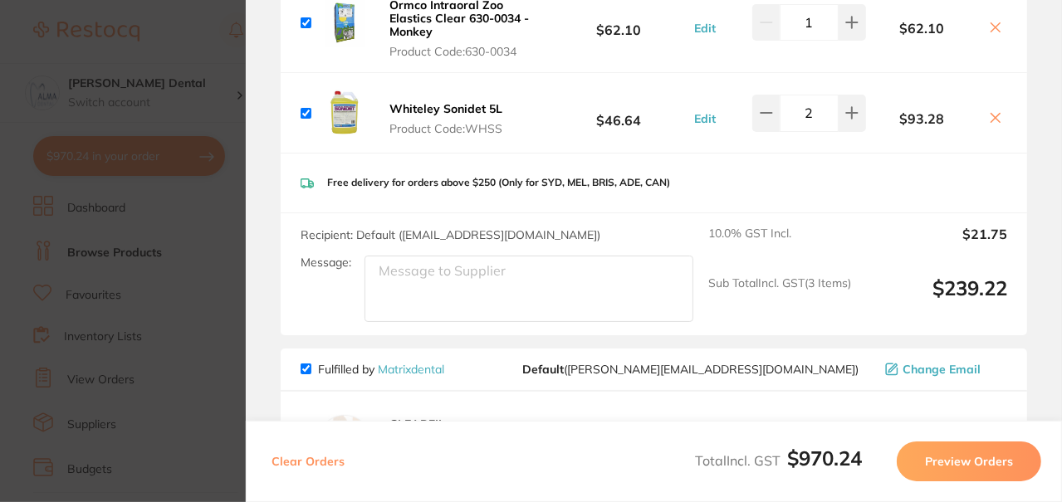
click at [187, 225] on section "Update RRP Set your pre negotiated price for this item. Item Agreed RRP (excl. …" at bounding box center [531, 251] width 1062 height 502
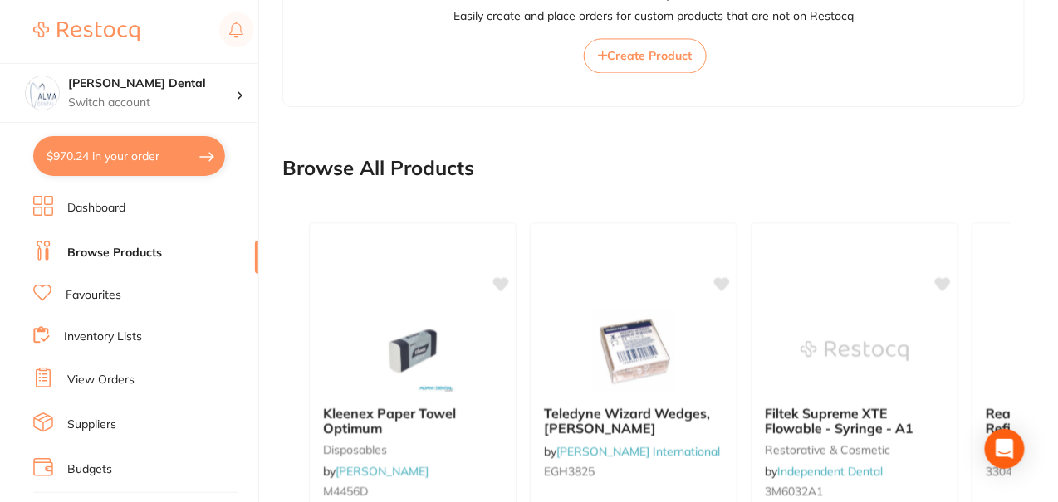
scroll to position [1078, 0]
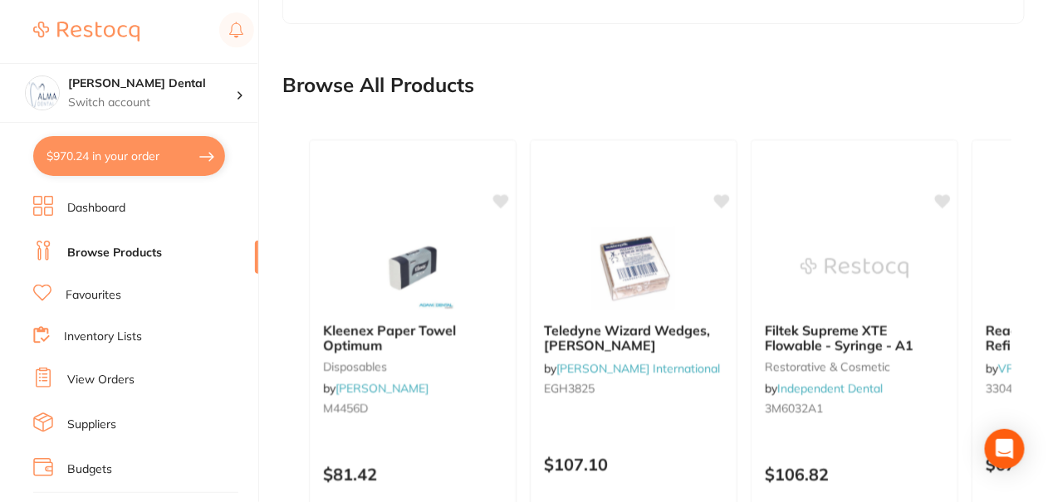
click at [120, 150] on button "$970.24 in your order" at bounding box center [129, 156] width 192 height 40
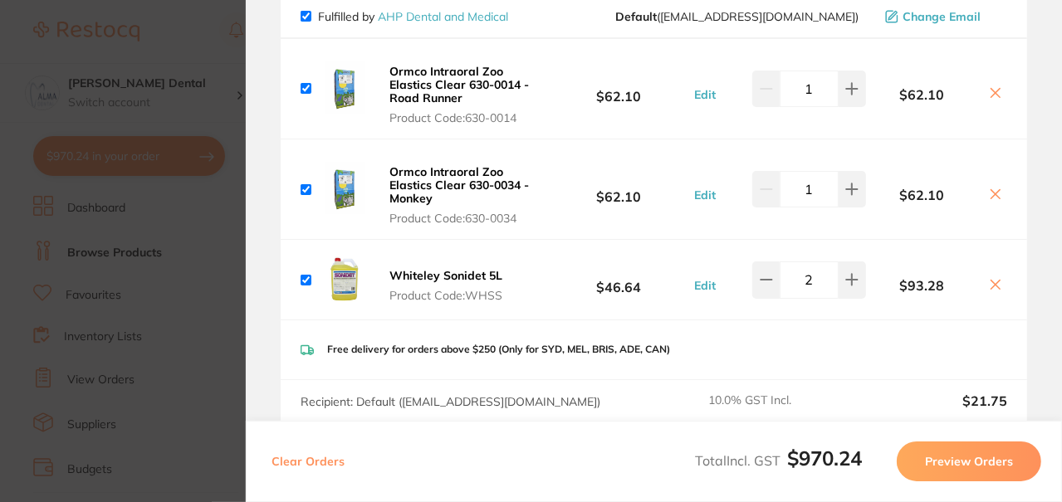
scroll to position [0, 0]
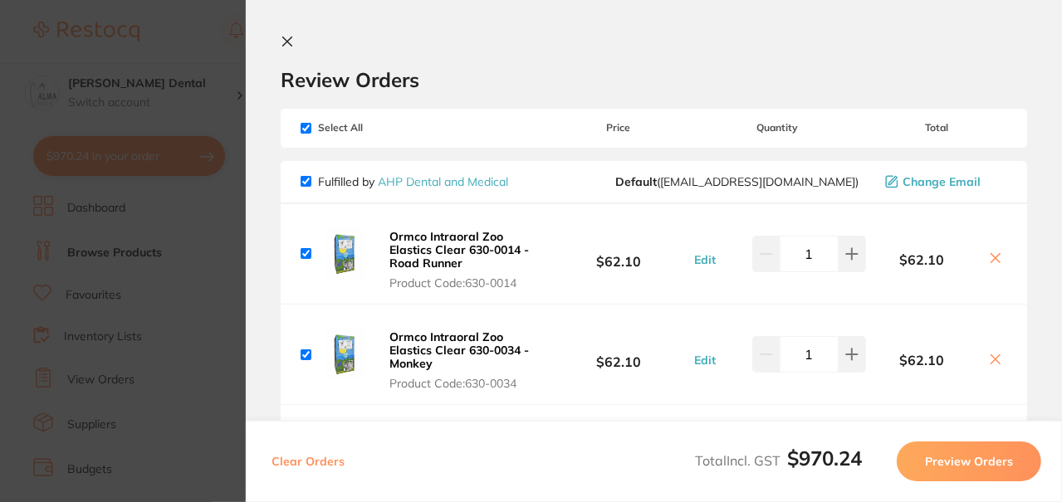
click at [286, 38] on icon at bounding box center [287, 41] width 13 height 13
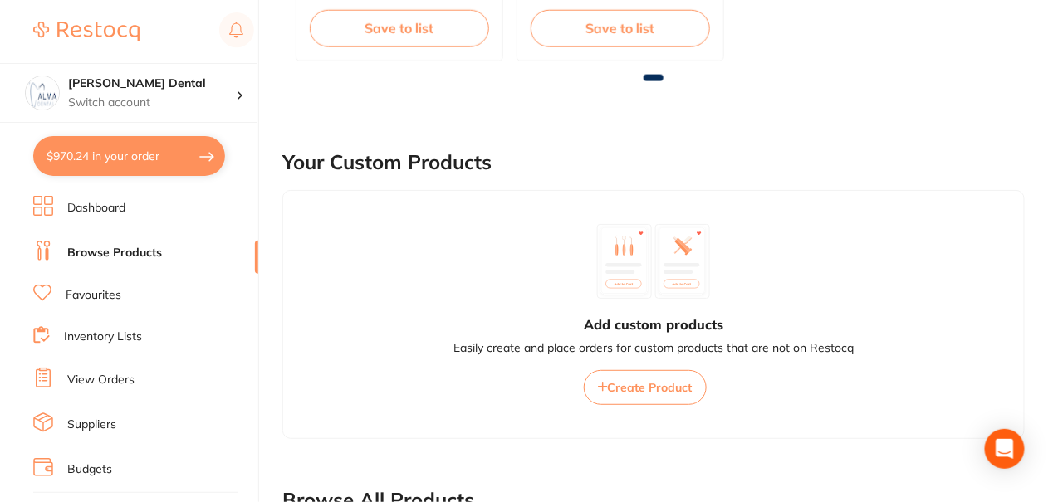
scroll to position [331, 0]
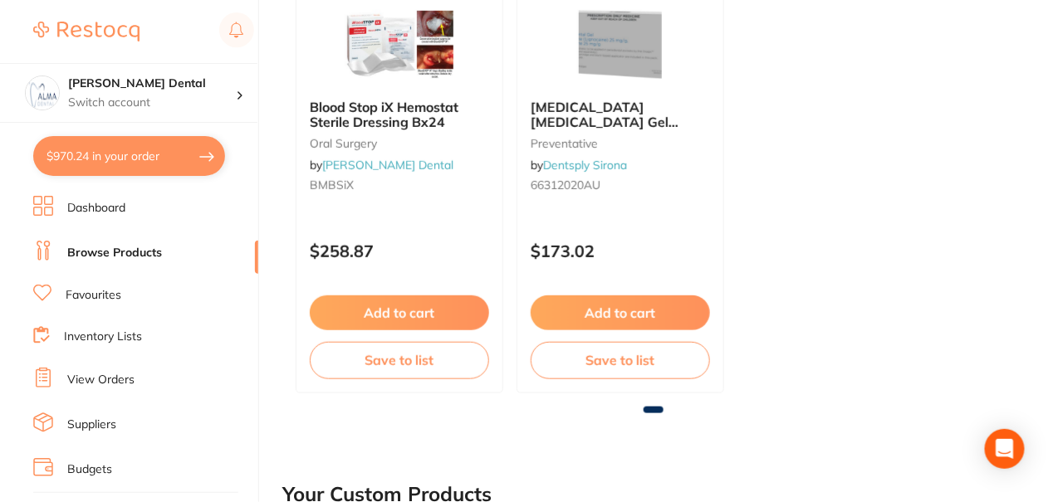
click at [124, 249] on link "Browse Products" at bounding box center [114, 253] width 95 height 17
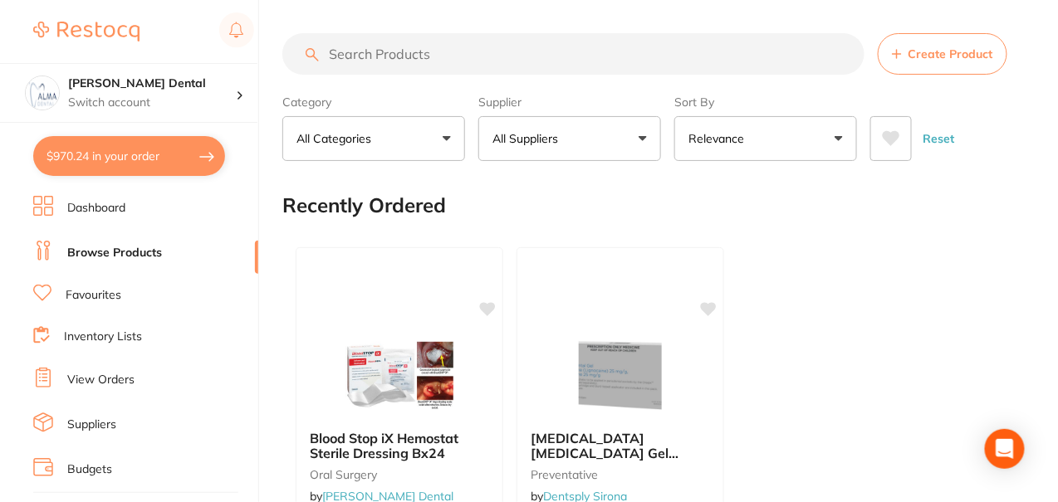
click at [544, 51] on input "search" at bounding box center [573, 54] width 582 height 42
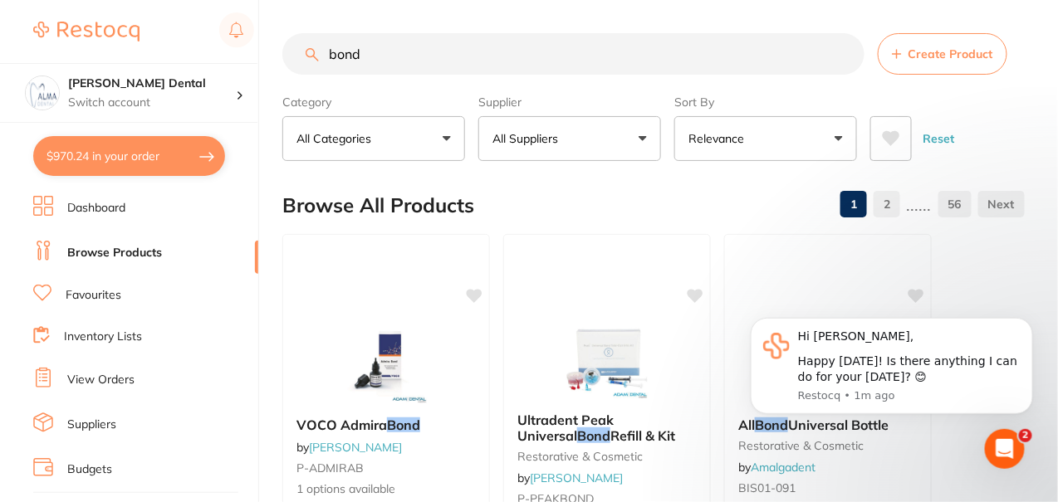
drag, startPoint x: 382, startPoint y: 72, endPoint x: 322, endPoint y: 61, distance: 60.7
click at [322, 61] on input "bond" at bounding box center [573, 54] width 582 height 42
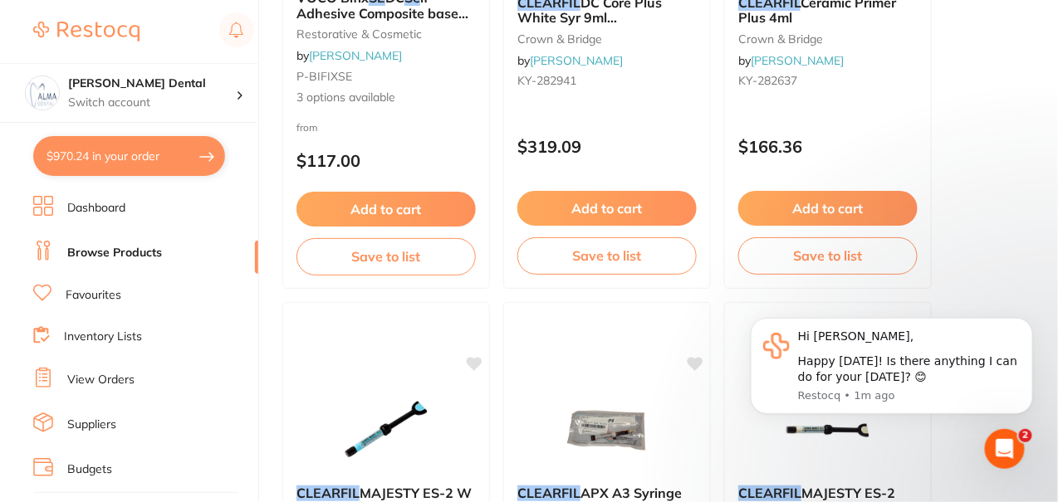
scroll to position [830, 0]
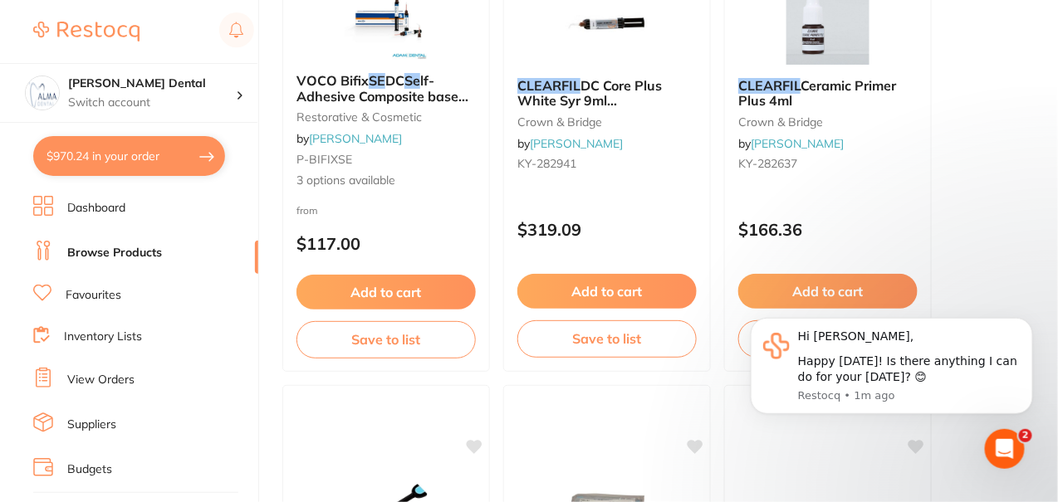
drag, startPoint x: 1034, startPoint y: 281, endPoint x: 315, endPoint y: 2, distance: 770.7
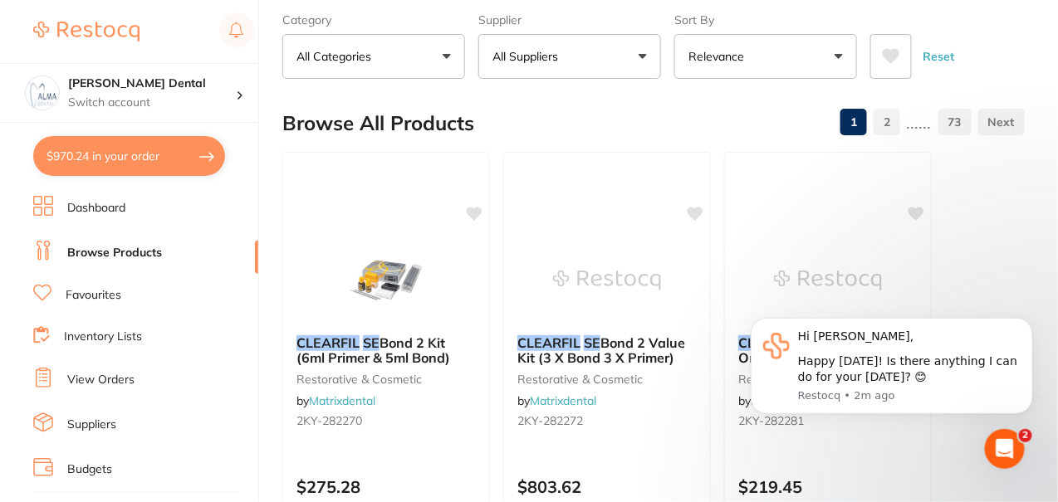
scroll to position [0, 0]
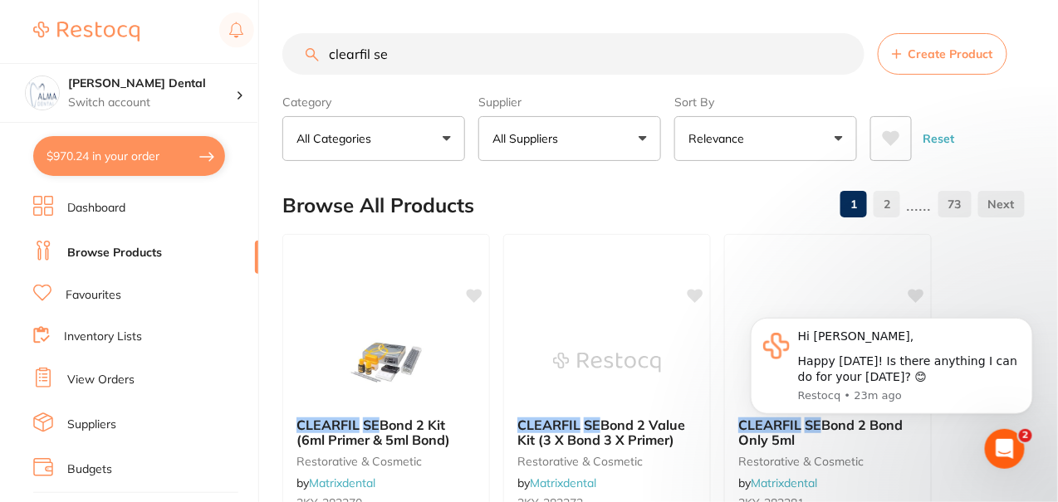
drag, startPoint x: 412, startPoint y: 51, endPoint x: 312, endPoint y: 45, distance: 99.8
click at [312, 45] on input "clearfil se" at bounding box center [573, 54] width 582 height 42
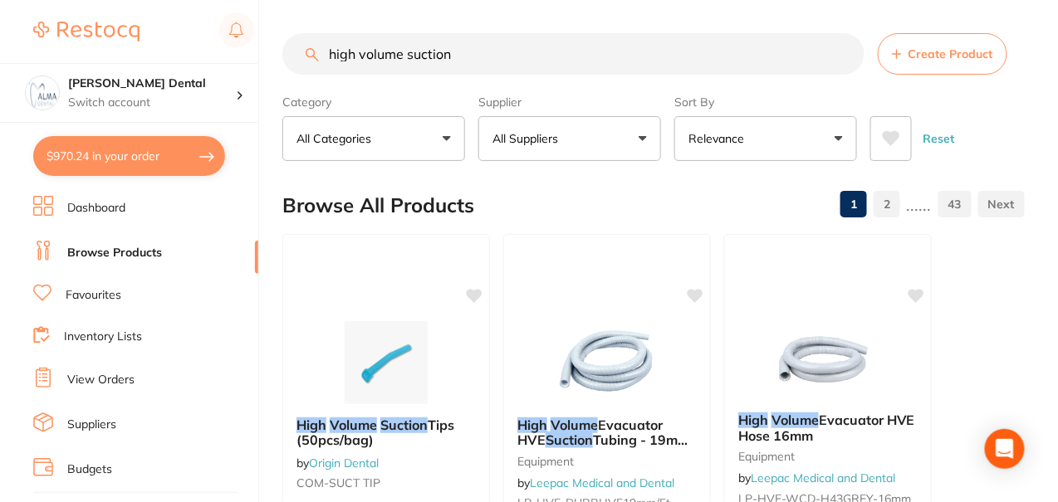
drag, startPoint x: 483, startPoint y: 46, endPoint x: 325, endPoint y: 55, distance: 158.8
click at [325, 55] on input "high volume suction" at bounding box center [573, 54] width 582 height 42
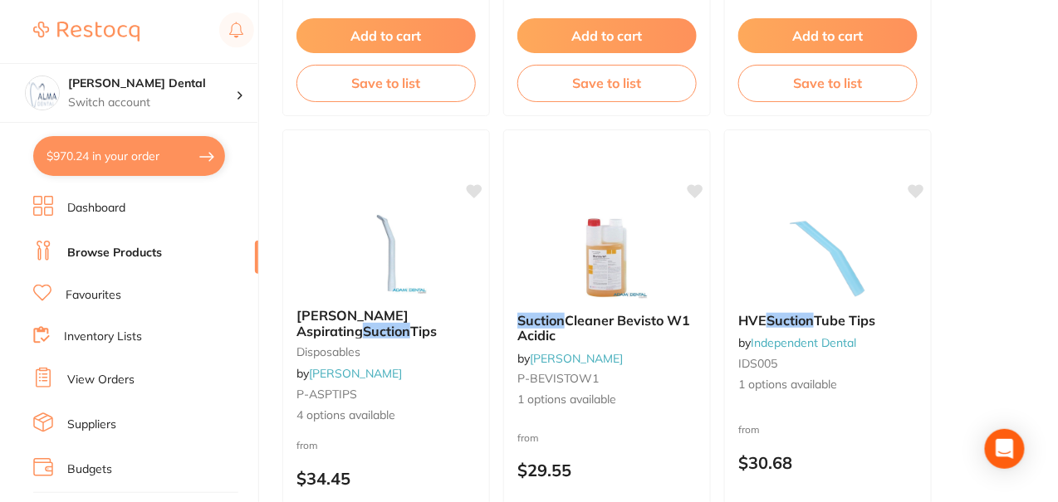
scroll to position [1659, 0]
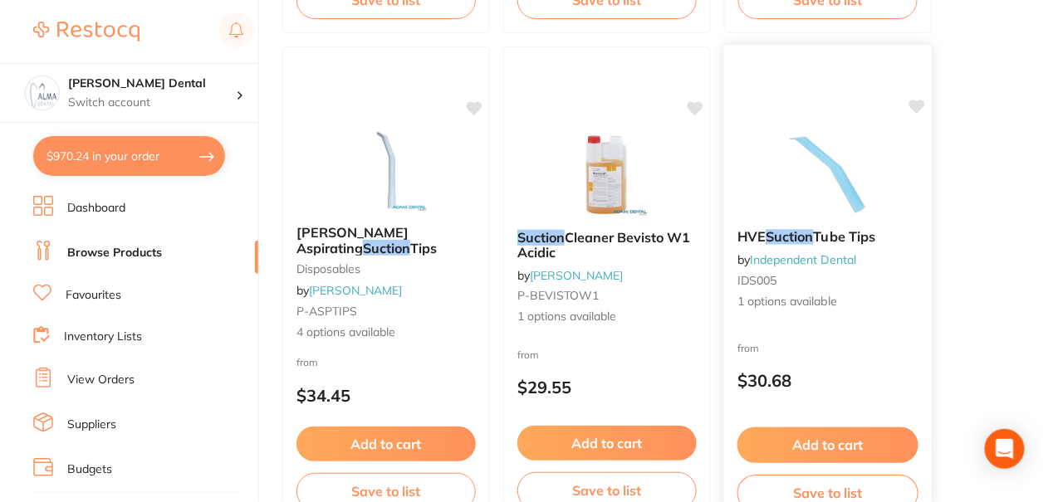
click at [850, 235] on span "Tube Tips" at bounding box center [845, 236] width 62 height 17
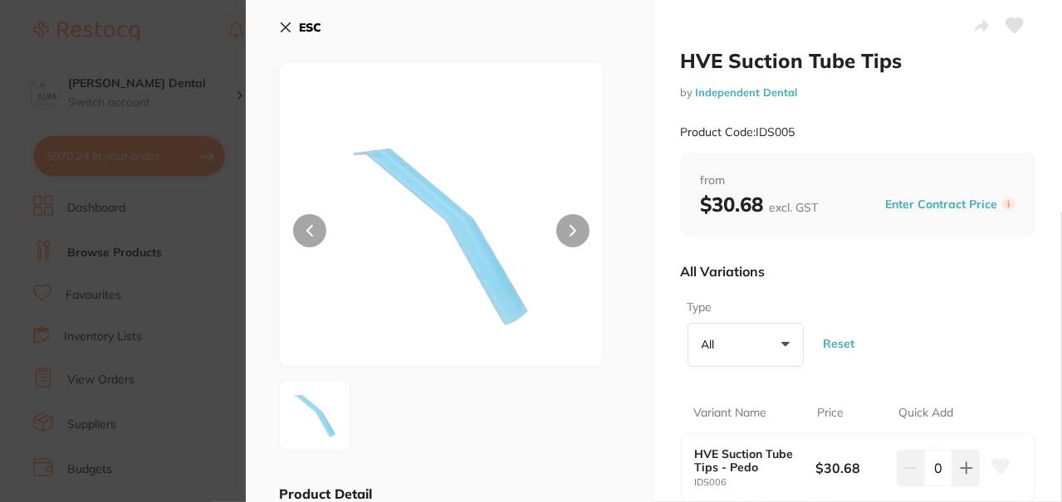
click at [782, 340] on button "All +0" at bounding box center [745, 345] width 116 height 45
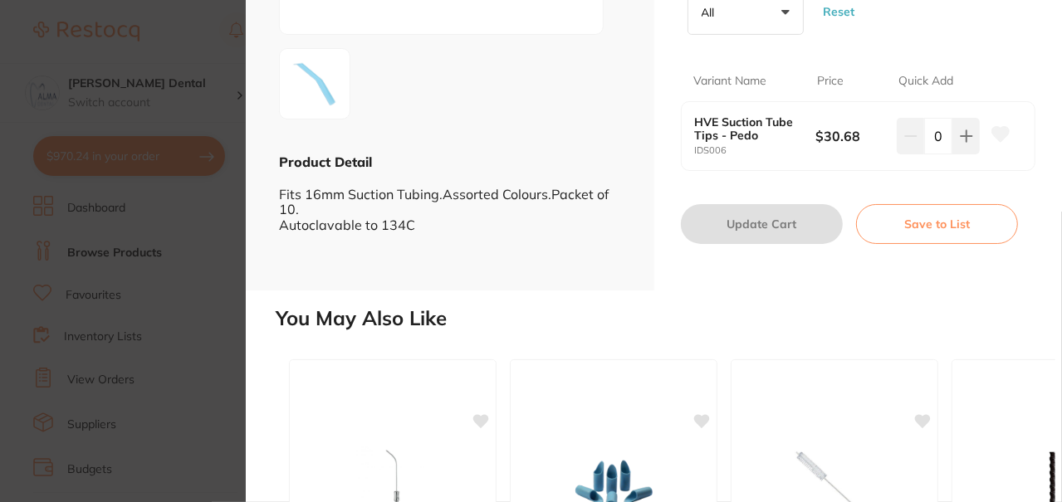
scroll to position [498, 0]
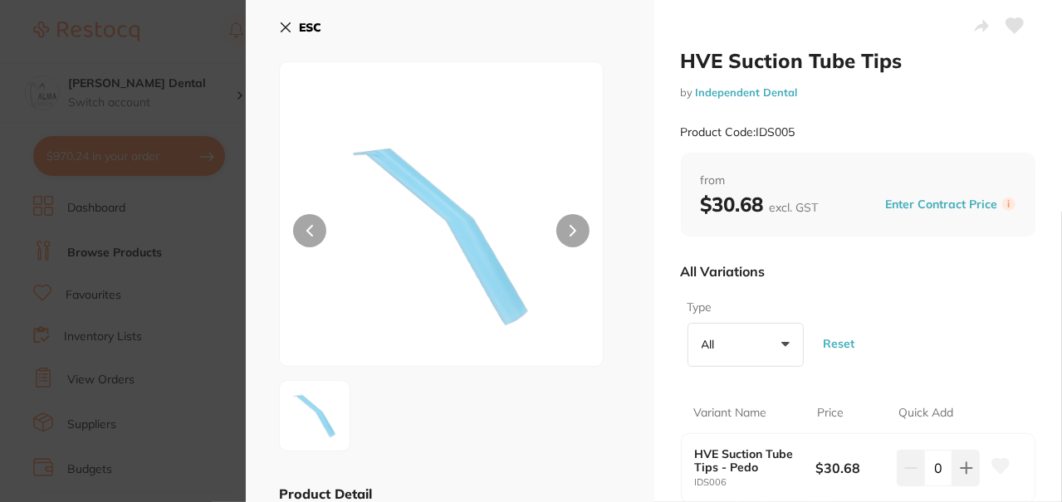
click at [287, 27] on icon at bounding box center [285, 27] width 13 height 13
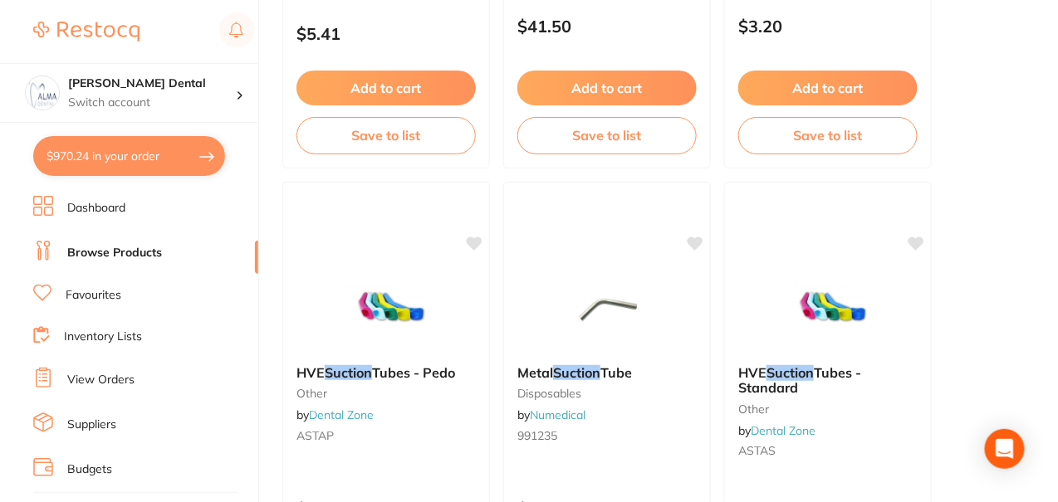
scroll to position [3569, 0]
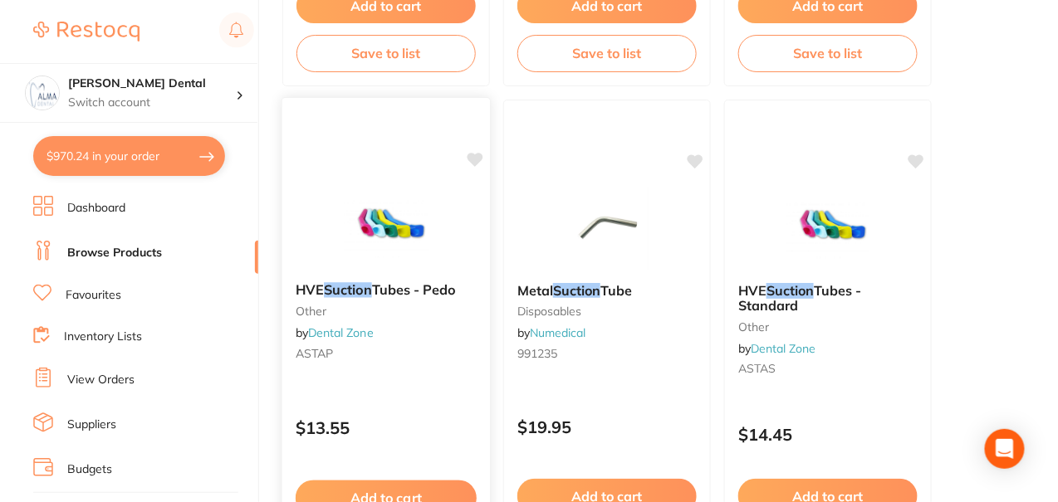
click at [408, 286] on span "Tubes - Pedo" at bounding box center [414, 289] width 84 height 17
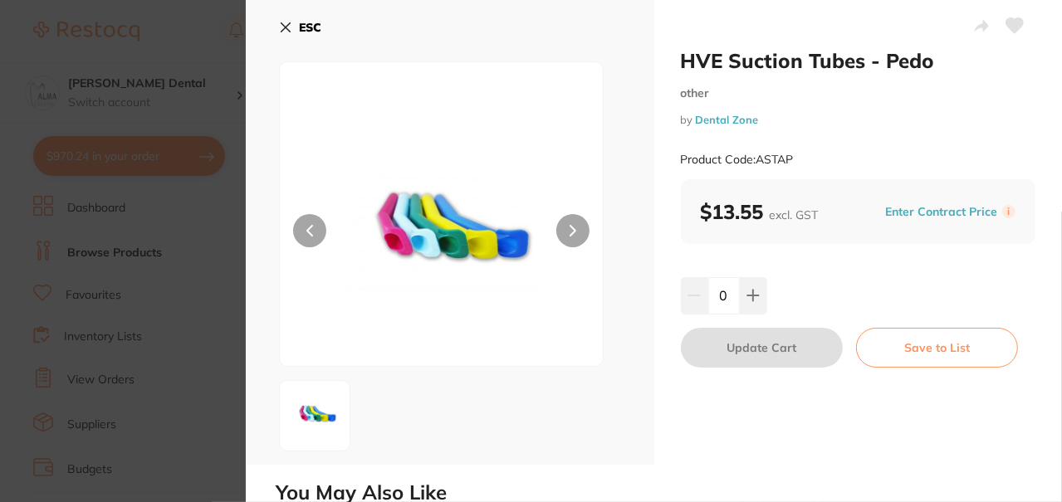
click at [281, 30] on icon at bounding box center [285, 27] width 13 height 13
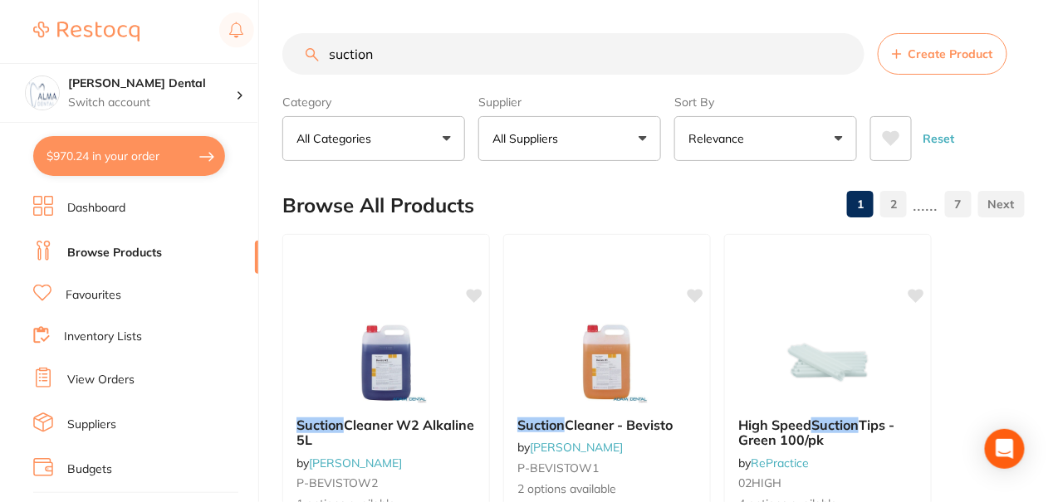
drag, startPoint x: 480, startPoint y: 68, endPoint x: 307, endPoint y: 71, distance: 172.7
click at [307, 71] on input "suction" at bounding box center [573, 54] width 582 height 42
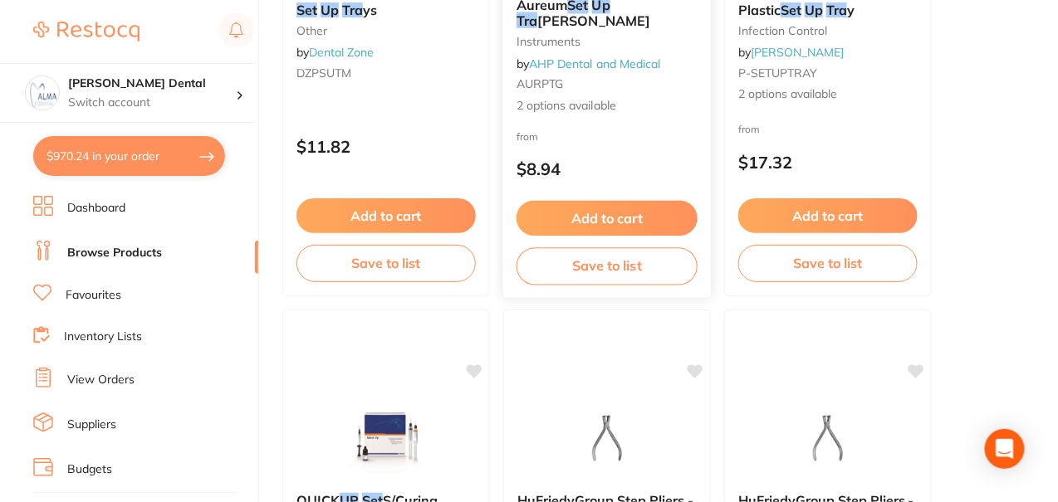
scroll to position [165, 0]
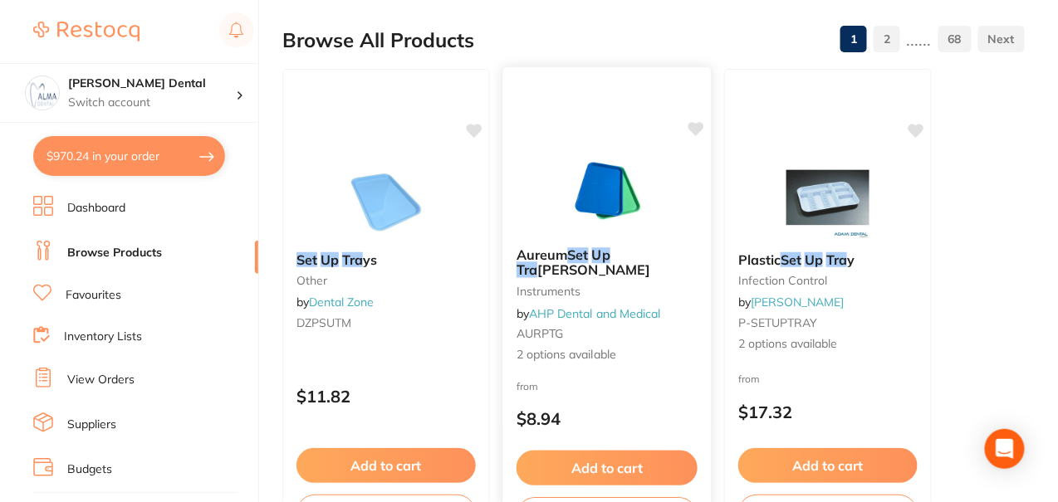
type input "set up tra"
click at [537, 261] on em "Tra" at bounding box center [526, 269] width 21 height 17
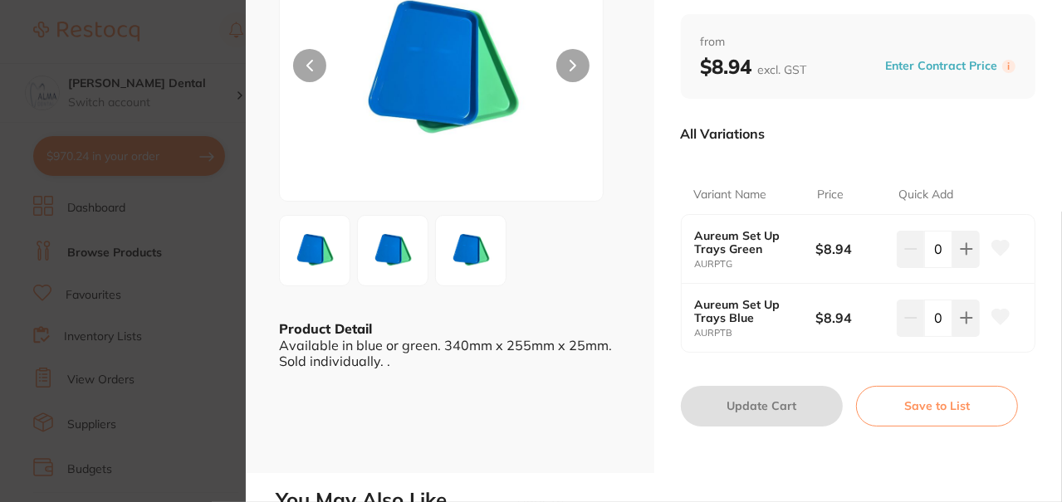
scroll to position [249, 0]
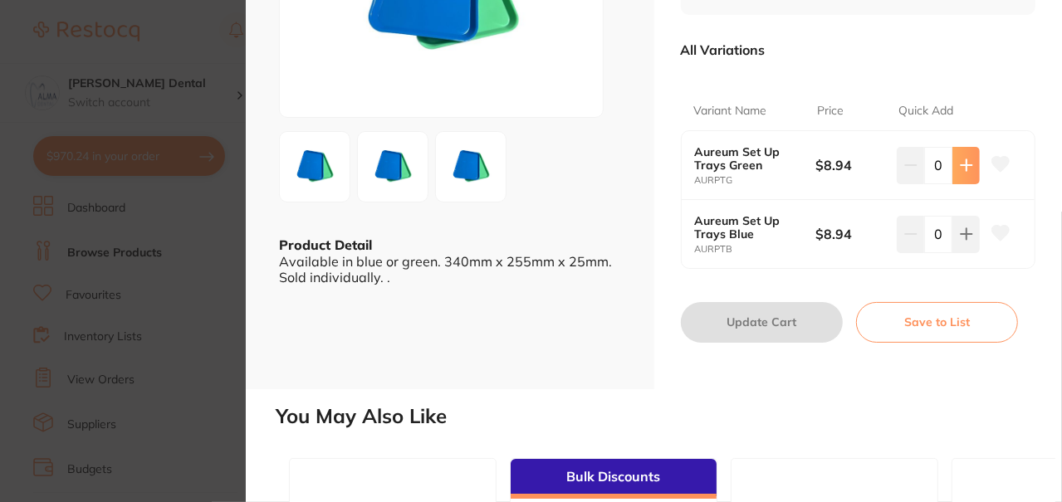
click at [961, 160] on icon at bounding box center [965, 165] width 11 height 11
type input "1"
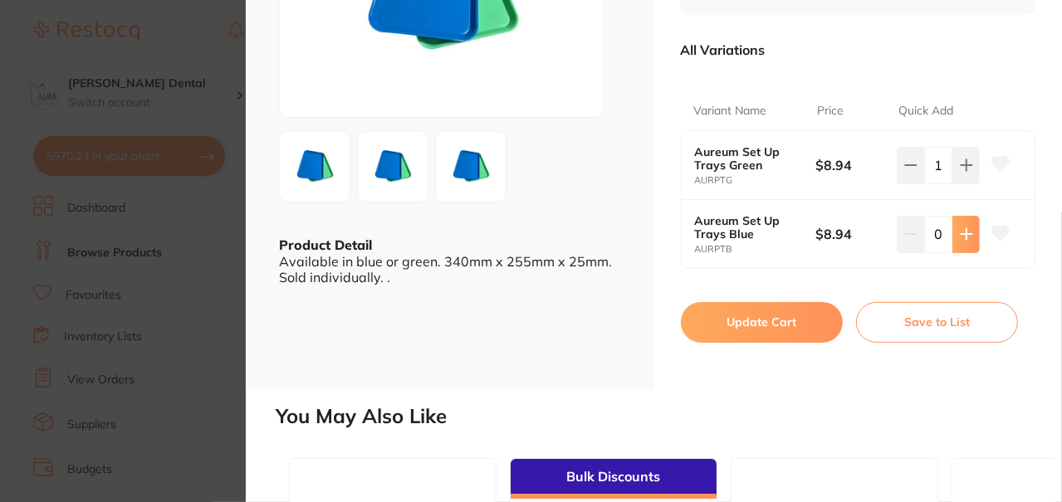
click at [961, 172] on icon at bounding box center [966, 165] width 13 height 13
type input "1"
click at [775, 329] on button "Update Cart" at bounding box center [762, 322] width 162 height 40
checkbox input "false"
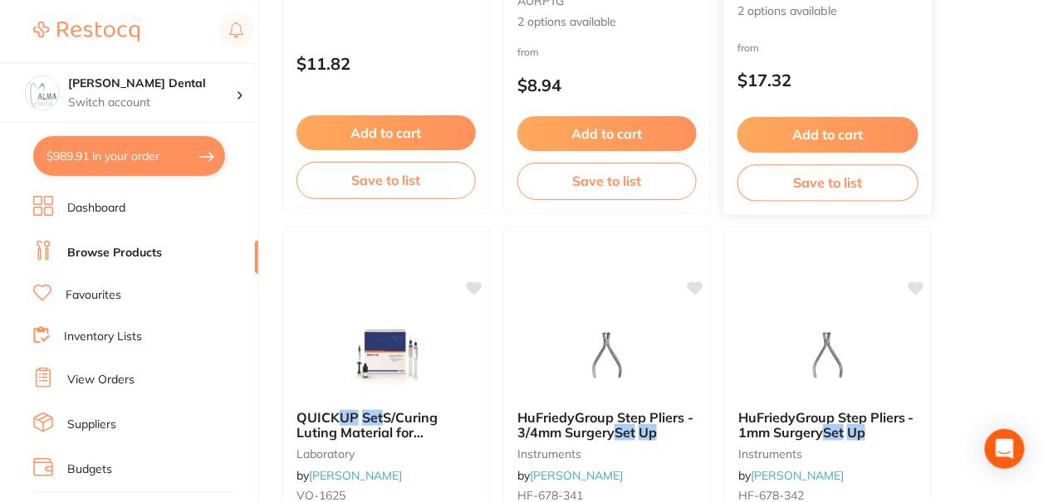
scroll to position [332, 0]
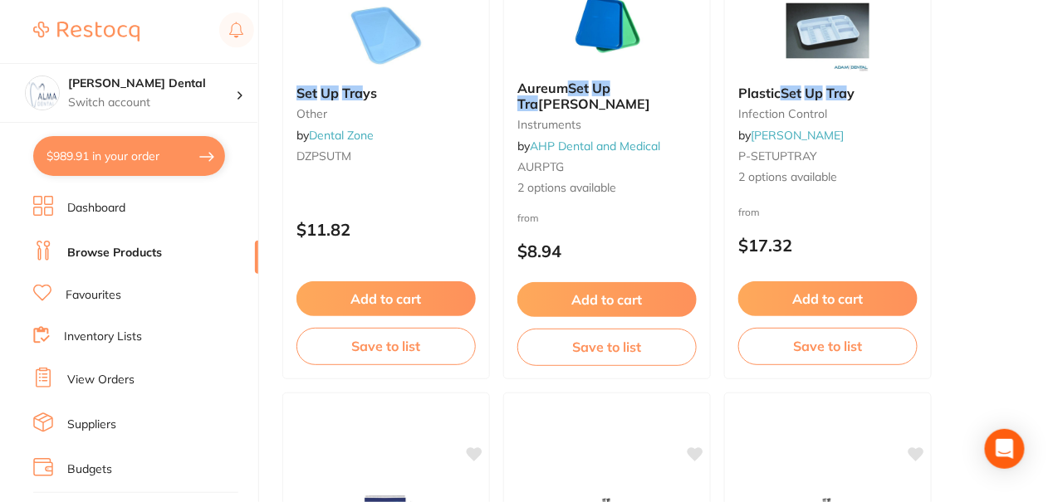
click at [154, 156] on button "$989.91 in your order" at bounding box center [129, 156] width 192 height 40
checkbox input "true"
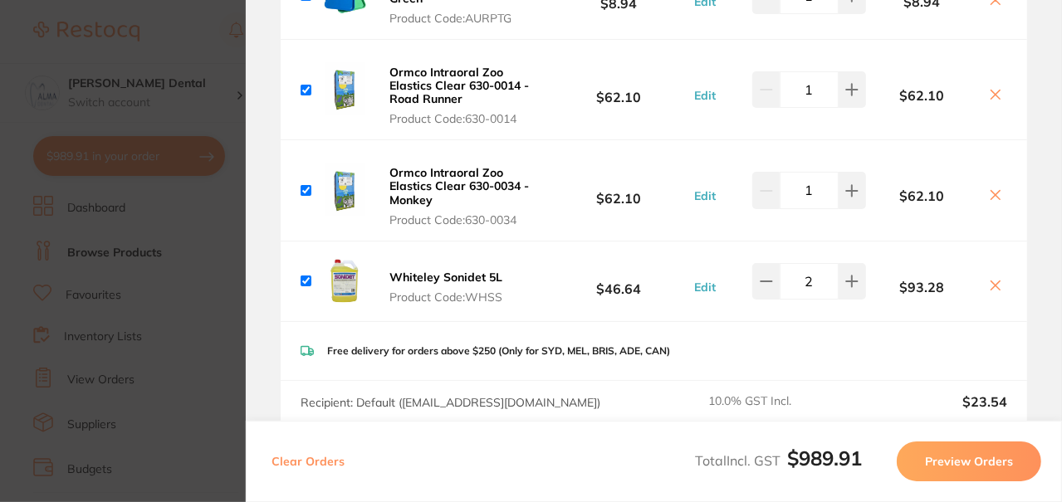
scroll to position [0, 0]
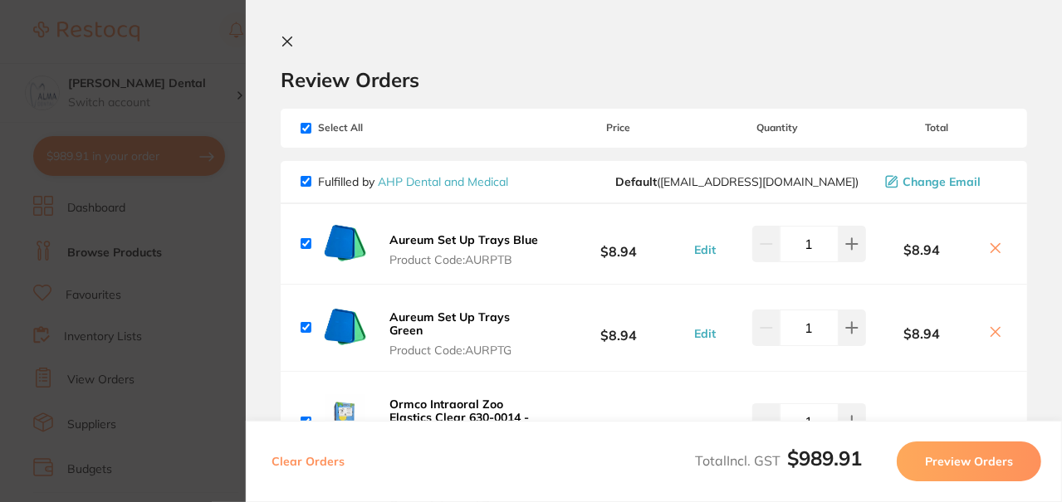
click at [290, 45] on icon at bounding box center [287, 41] width 13 height 13
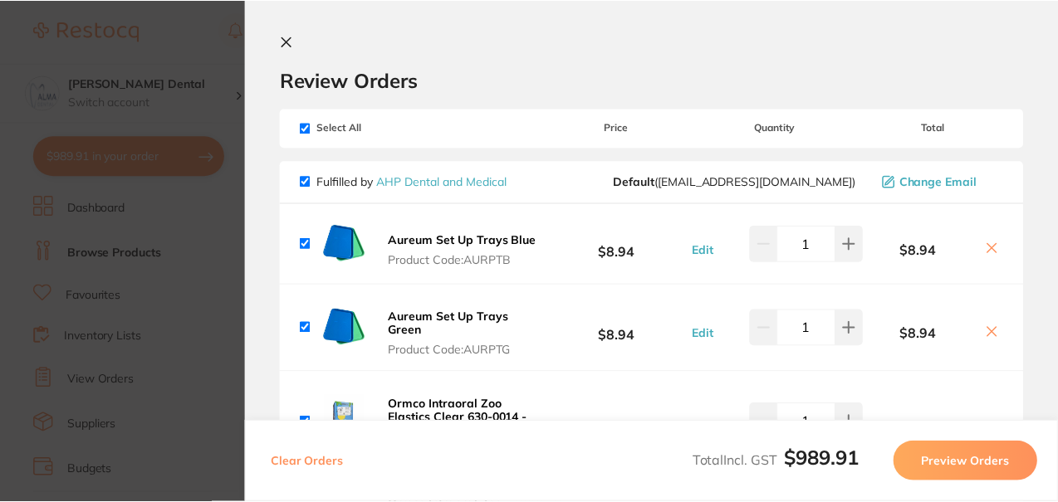
scroll to position [332, 0]
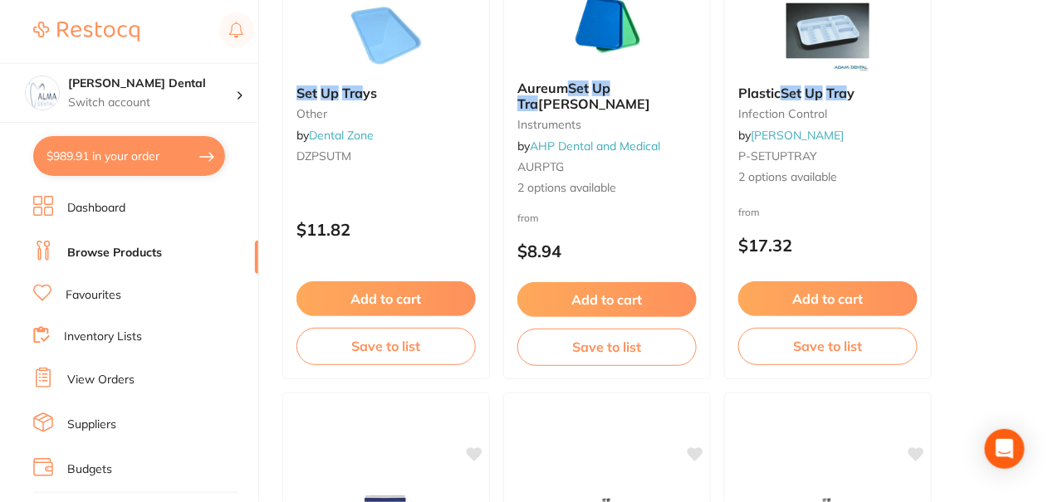
click at [119, 217] on li "Dashboard" at bounding box center [145, 208] width 225 height 25
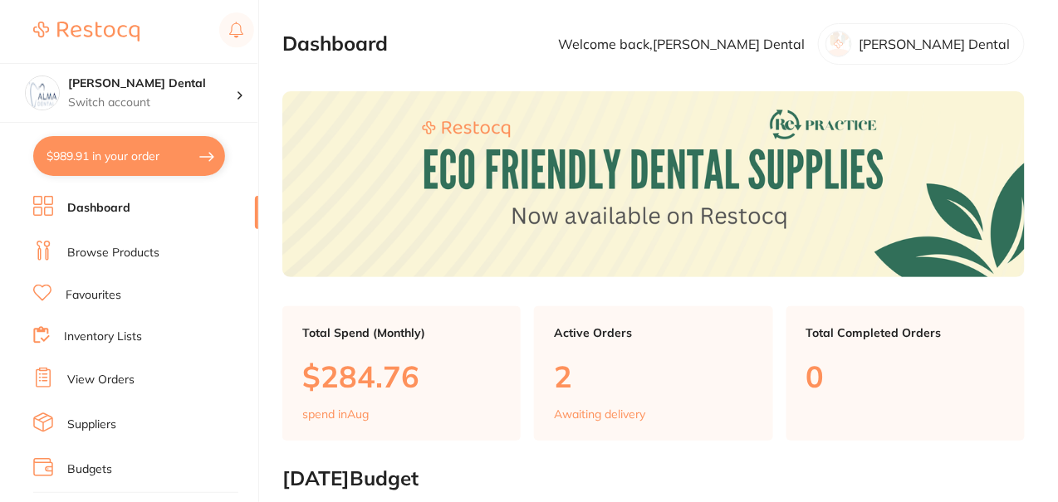
click at [127, 259] on link "Browse Products" at bounding box center [113, 253] width 92 height 17
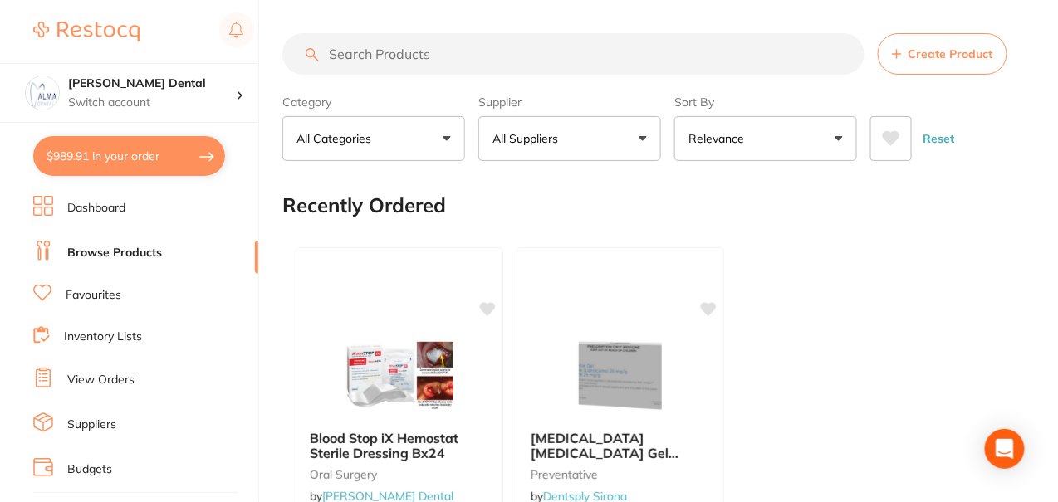
click at [462, 46] on input "search" at bounding box center [573, 54] width 582 height 42
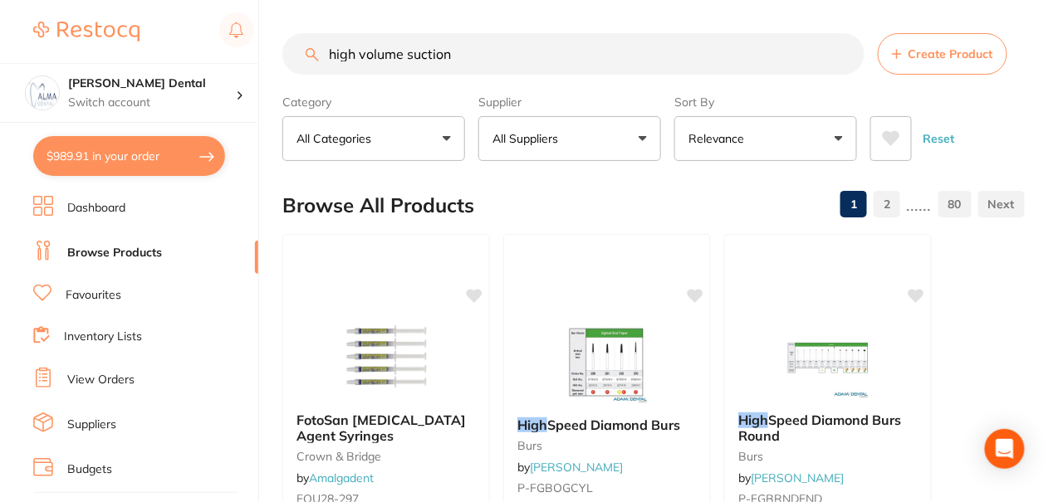
type input "high volume suction"
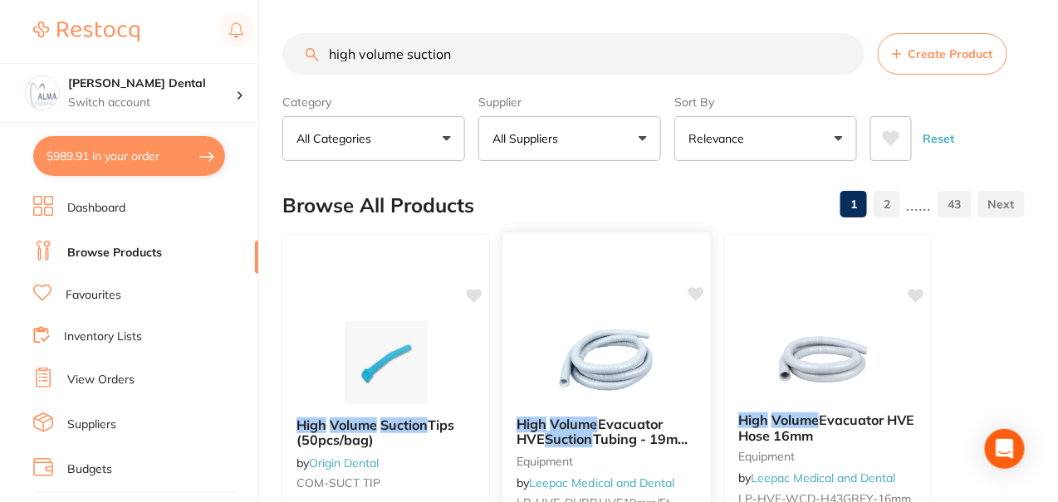
scroll to position [165, 0]
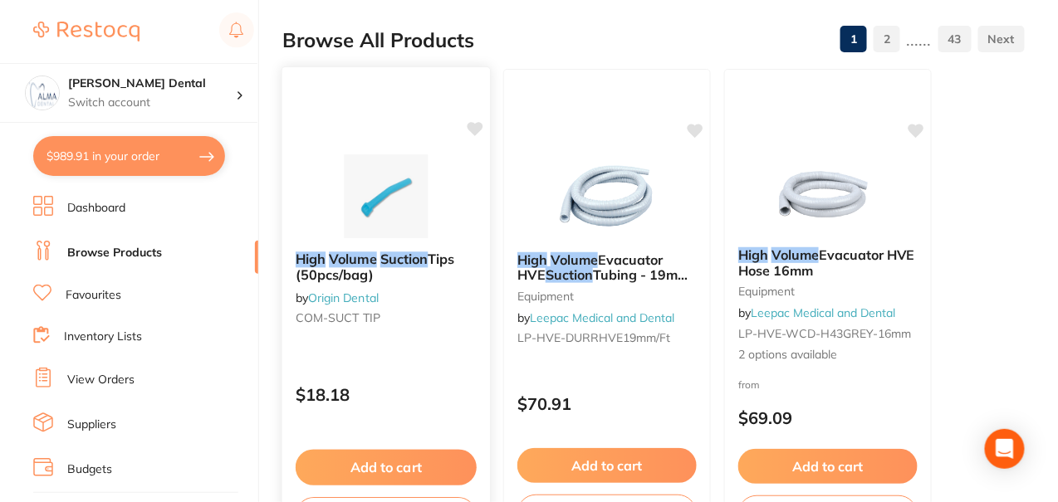
click at [429, 253] on span "Tips (50pcs/bag)" at bounding box center [375, 267] width 159 height 32
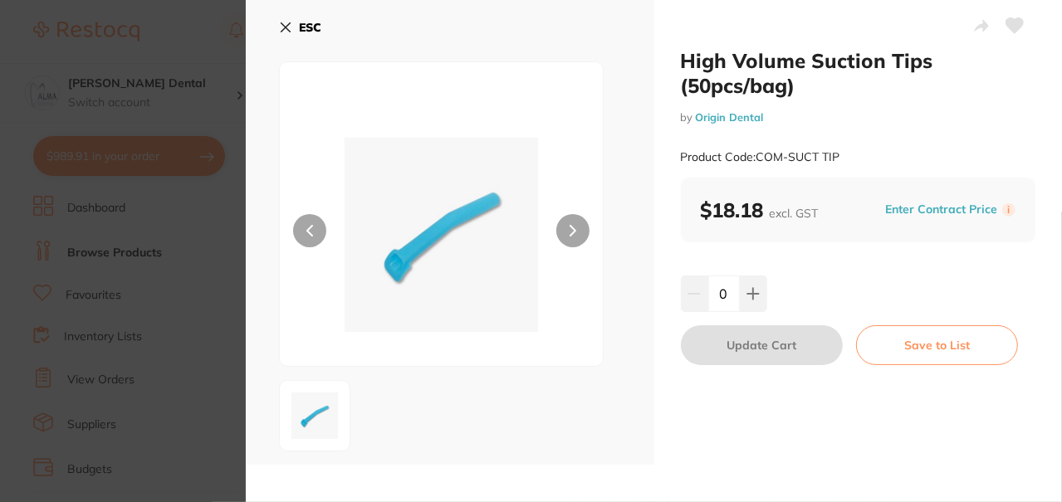
click at [282, 28] on icon at bounding box center [285, 27] width 13 height 13
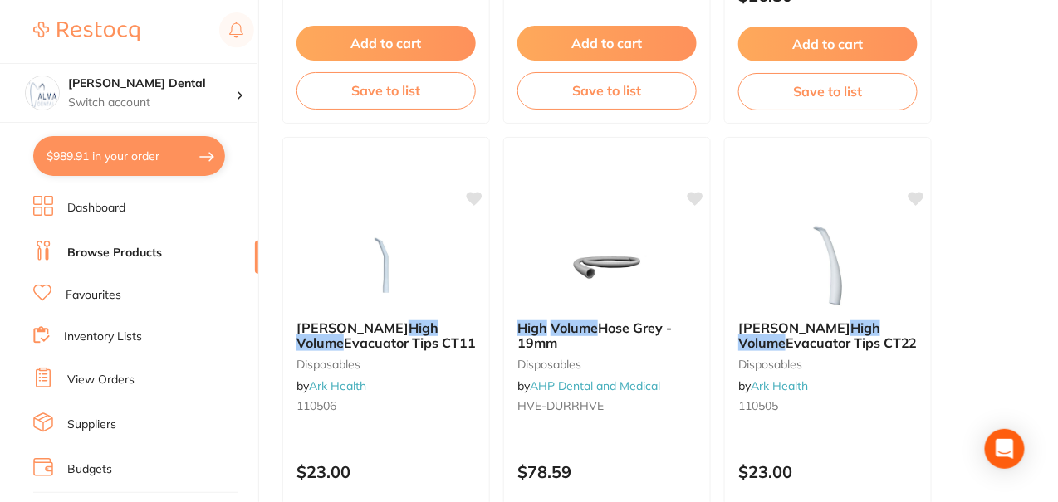
scroll to position [1244, 0]
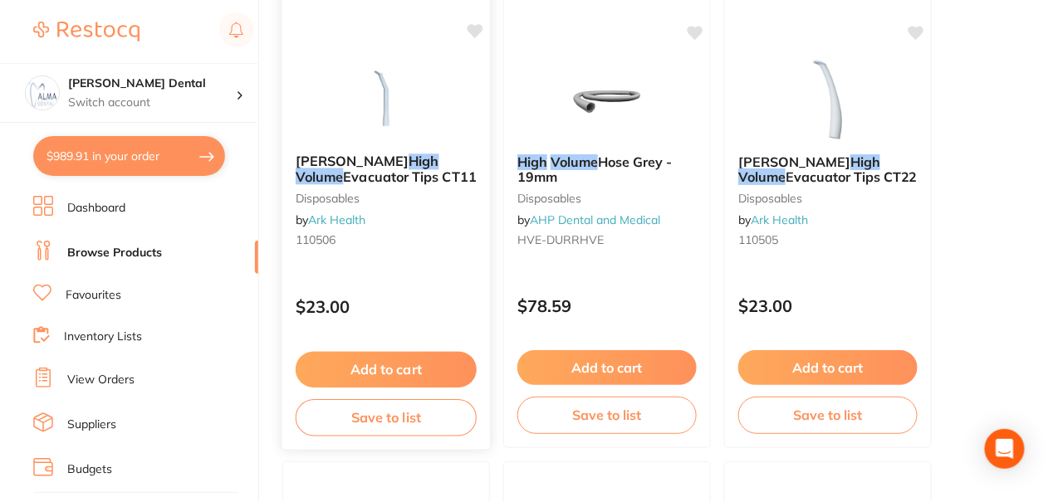
click at [344, 169] on em "Volume" at bounding box center [320, 177] width 48 height 17
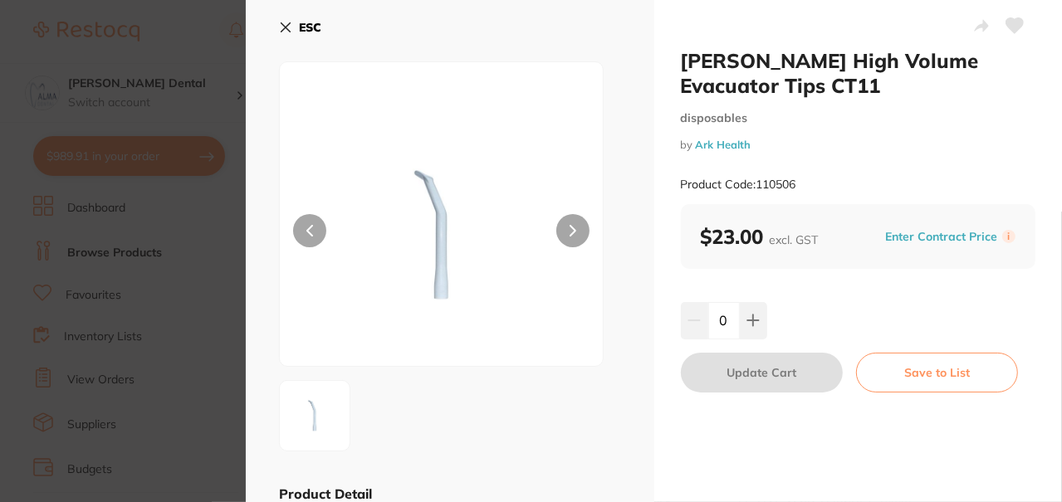
click at [281, 34] on button "ESC" at bounding box center [300, 27] width 42 height 28
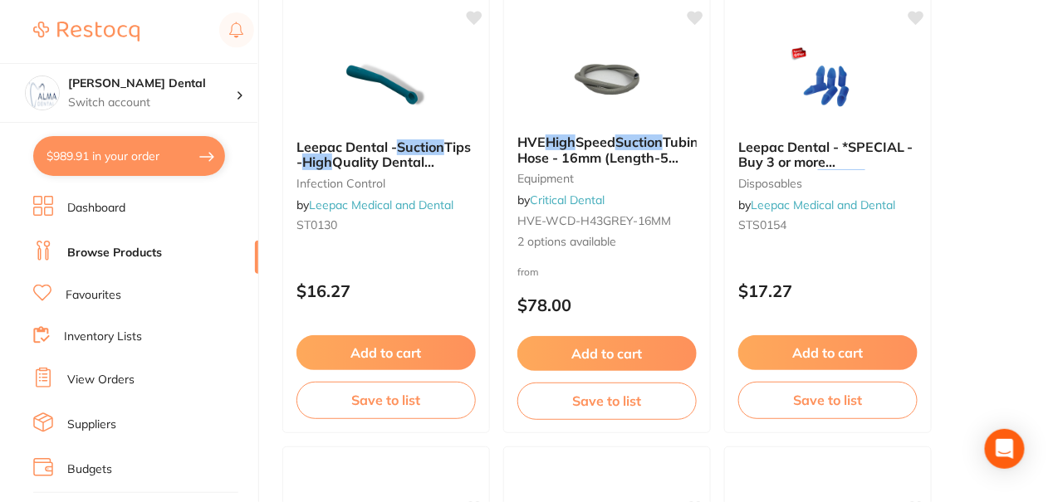
scroll to position [2158, 0]
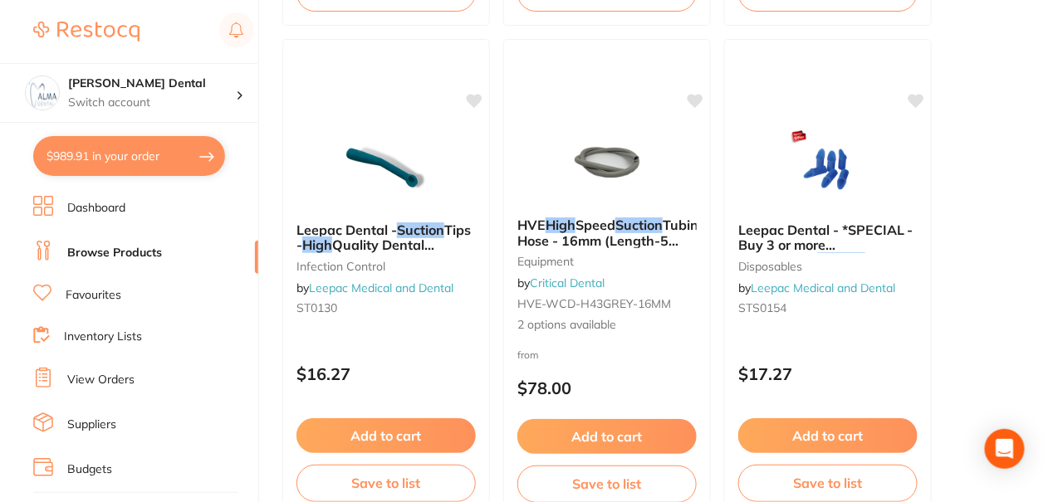
click at [157, 163] on button "$989.91 in your order" at bounding box center [129, 156] width 192 height 40
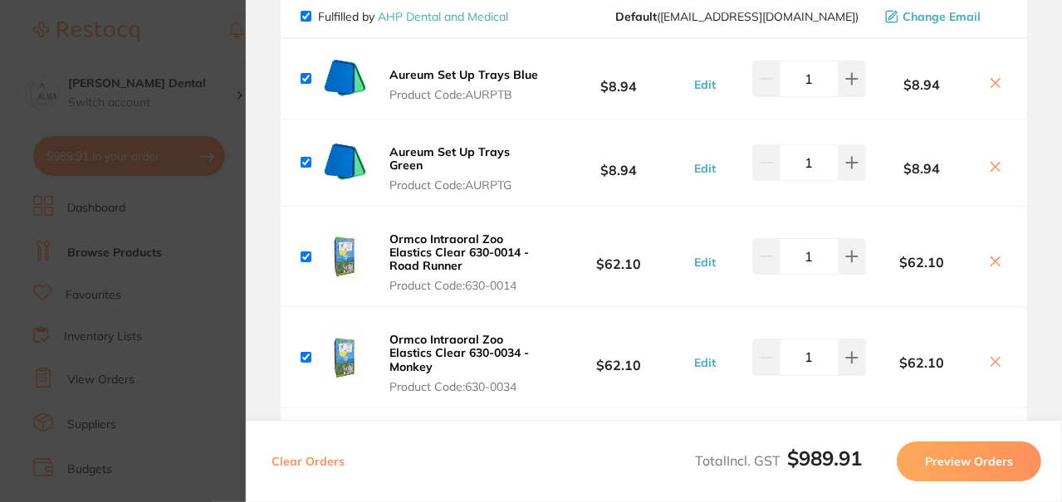
scroll to position [0, 0]
